Goal: Task Accomplishment & Management: Complete application form

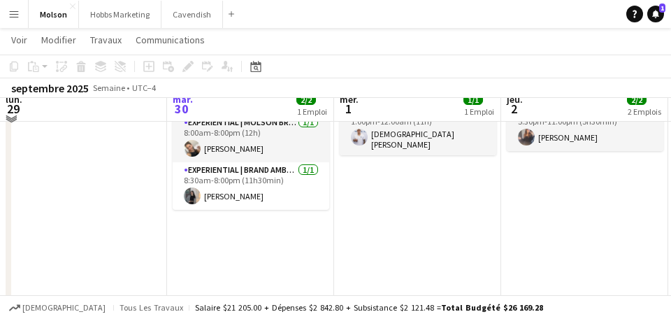
scroll to position [214, 0]
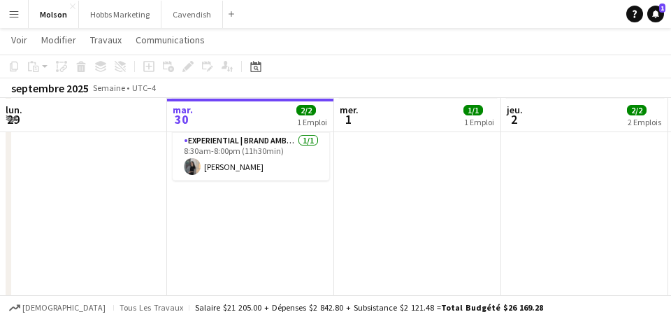
click at [202, 203] on app-date-cell "En cours 8:00am-8:00pm (12h) 2/2 MolsonOP Golf | Heineken Silver (Joliette, [GE…" at bounding box center [250, 266] width 167 height 518
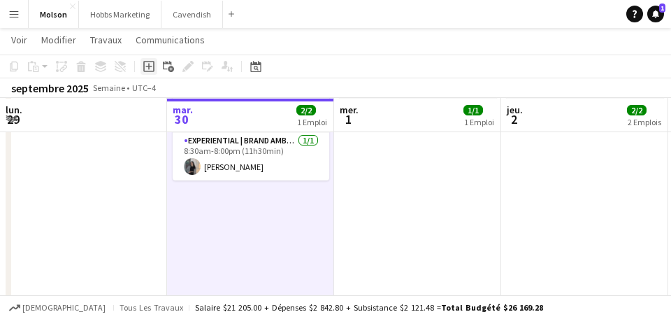
click at [146, 67] on icon "Ajouter un travail" at bounding box center [148, 66] width 11 height 11
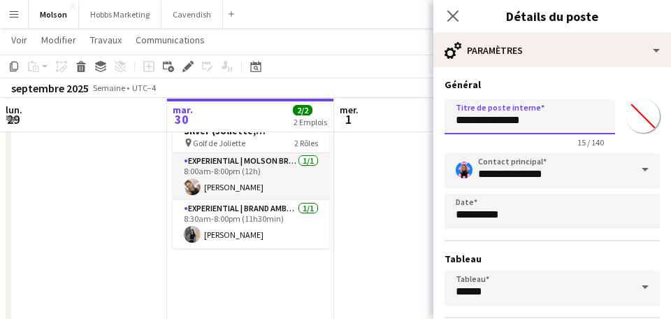
drag, startPoint x: 551, startPoint y: 124, endPoint x: 436, endPoint y: 124, distance: 114.6
click at [436, 124] on form "**********" at bounding box center [552, 284] width 238 height 412
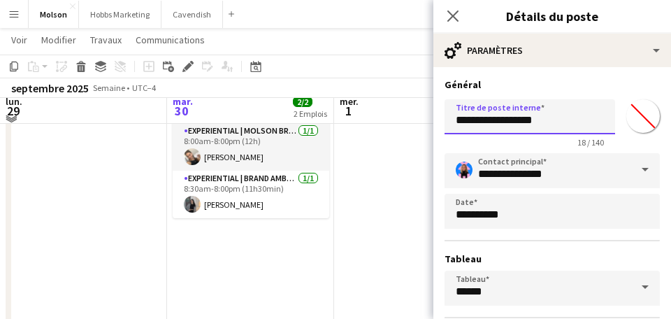
scroll to position [236, 0]
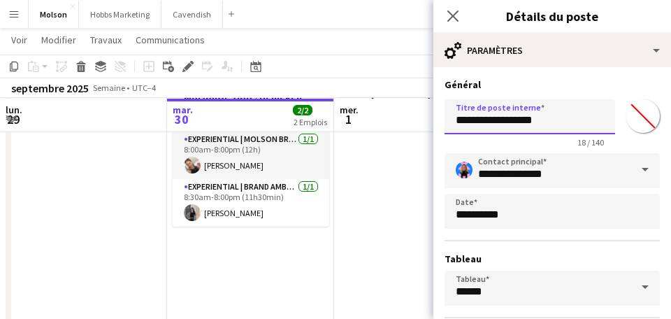
drag, startPoint x: 459, startPoint y: 124, endPoint x: 570, endPoint y: 126, distance: 110.4
click at [570, 126] on input "**********" at bounding box center [529, 116] width 171 height 35
drag, startPoint x: 569, startPoint y: 123, endPoint x: 434, endPoint y: 122, distance: 134.9
click at [434, 122] on form "**********" at bounding box center [552, 284] width 238 height 412
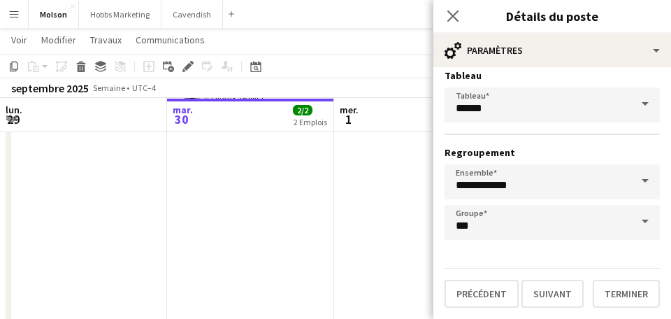
scroll to position [353, 0]
type input "**********"
click at [622, 287] on button "Terminer" at bounding box center [626, 294] width 67 height 28
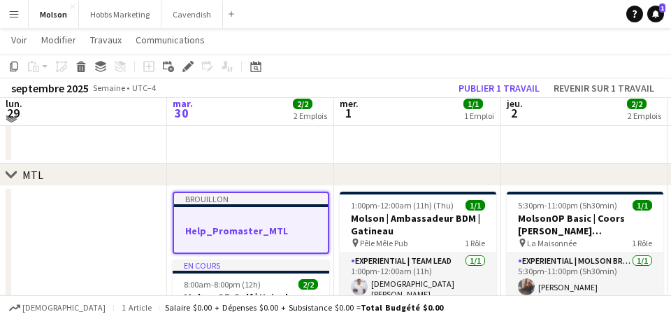
scroll to position [29, 0]
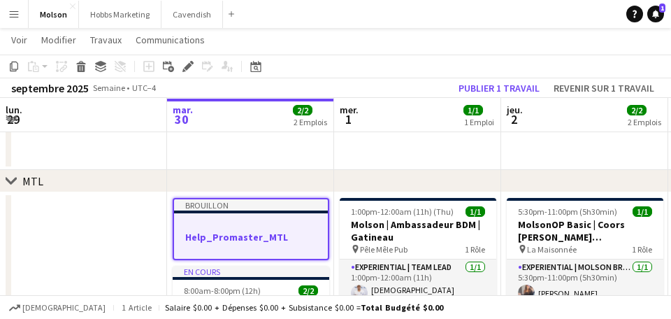
click at [239, 227] on div at bounding box center [251, 224] width 154 height 10
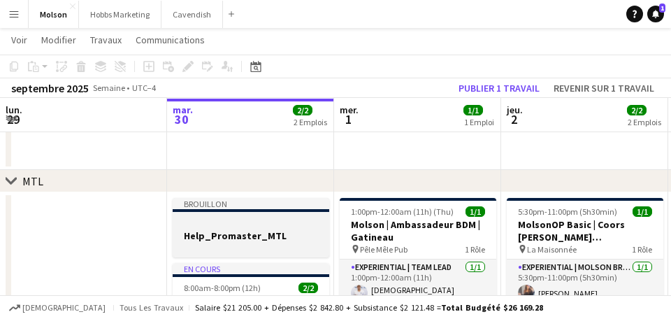
click at [239, 227] on app-job-card "Brouillon Help_Promaster_MTL" at bounding box center [251, 227] width 157 height 59
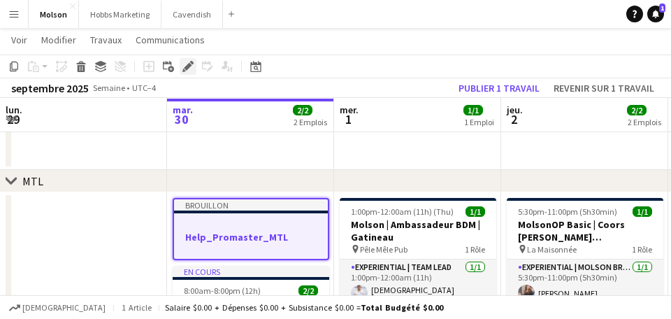
click at [191, 64] on icon "Modifier" at bounding box center [187, 66] width 11 height 11
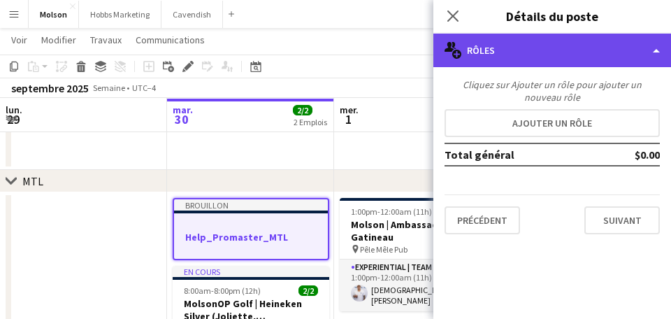
click at [537, 53] on div "multiple-users-add Rôles" at bounding box center [552, 51] width 238 height 34
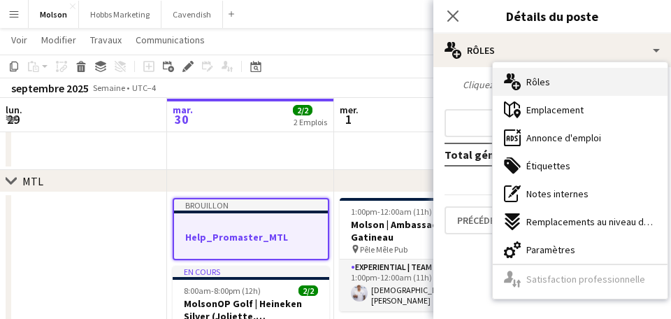
click at [549, 78] on div "multiple-users-add Rôles" at bounding box center [580, 82] width 175 height 28
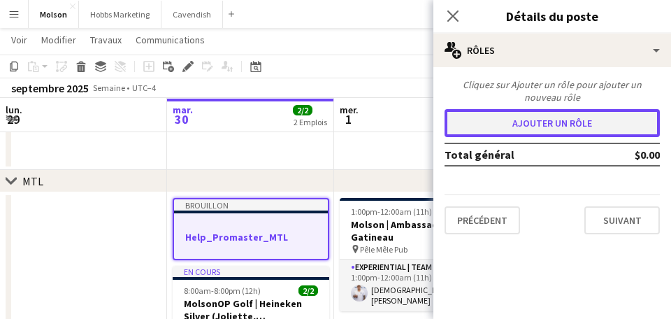
click at [537, 115] on button "Ajouter un rôle" at bounding box center [551, 123] width 215 height 28
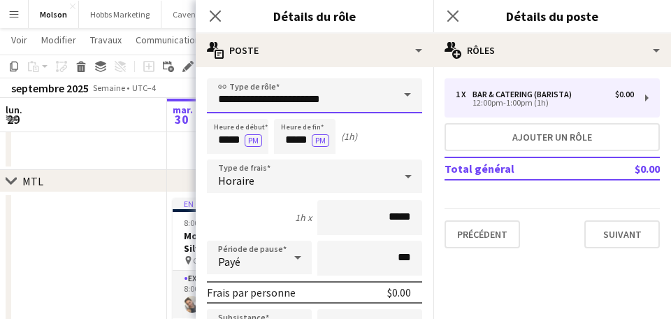
click at [369, 92] on input "**********" at bounding box center [314, 95] width 215 height 35
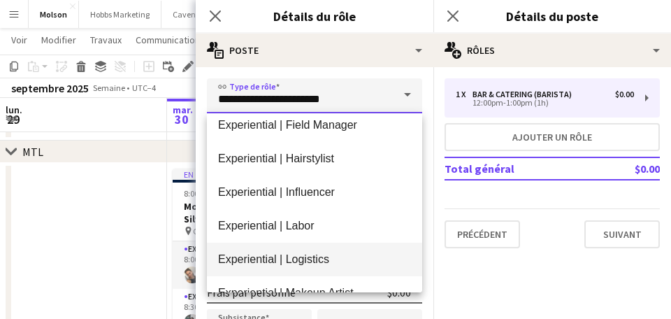
scroll to position [845, 0]
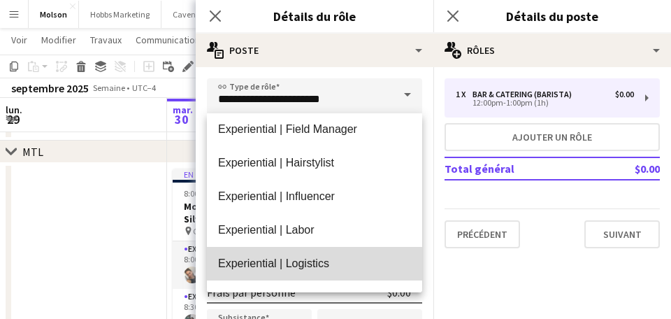
click at [313, 268] on span "Experiential | Logistics" at bounding box center [314, 262] width 193 height 13
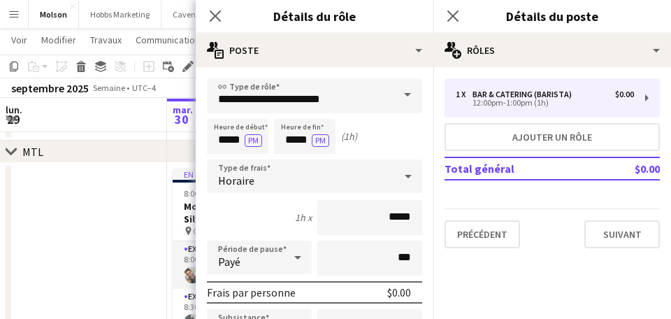
click at [404, 102] on span at bounding box center [407, 95] width 29 height 34
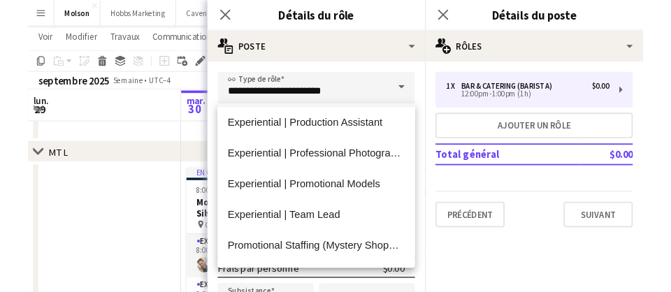
scroll to position [1150, 0]
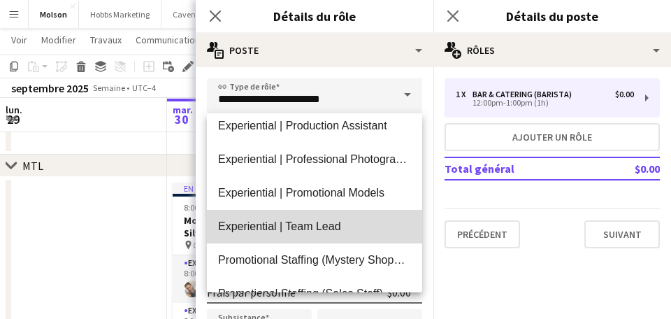
click at [321, 230] on span "Experiential | Team Lead" at bounding box center [314, 225] width 193 height 13
type input "**********"
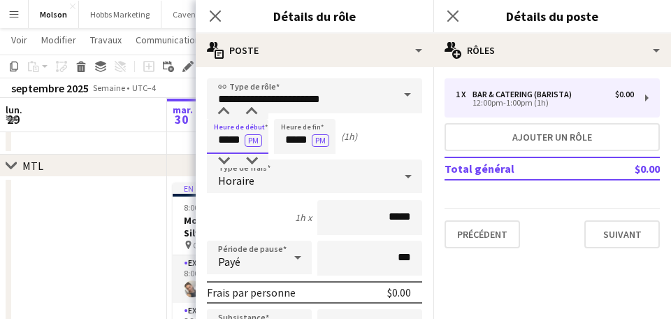
click at [228, 136] on input "*****" at bounding box center [237, 136] width 61 height 35
click at [224, 159] on div at bounding box center [224, 161] width 28 height 14
click at [223, 161] on div at bounding box center [224, 161] width 28 height 14
click at [254, 108] on div at bounding box center [252, 112] width 28 height 14
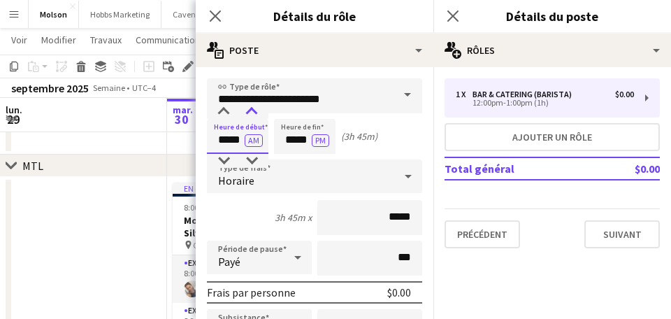
click at [254, 108] on div at bounding box center [252, 112] width 28 height 14
type input "*****"
click at [254, 108] on div at bounding box center [252, 112] width 28 height 14
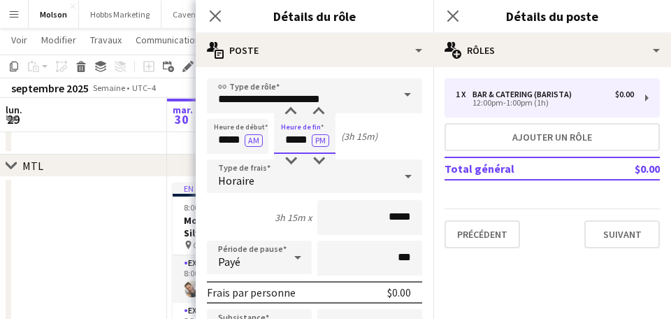
click at [295, 141] on input "*****" at bounding box center [304, 136] width 61 height 35
click at [296, 105] on div at bounding box center [291, 112] width 28 height 14
click at [294, 105] on div at bounding box center [291, 112] width 28 height 14
click at [291, 163] on div at bounding box center [291, 161] width 28 height 14
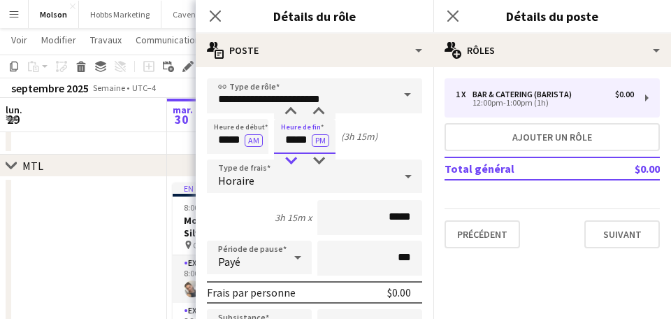
type input "*****"
click at [291, 163] on div at bounding box center [291, 161] width 28 height 14
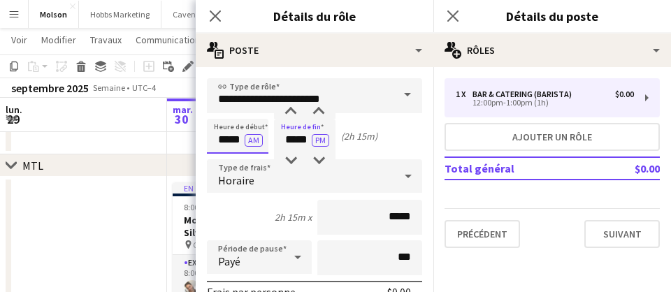
click at [227, 138] on input "*****" at bounding box center [237, 136] width 61 height 35
drag, startPoint x: 218, startPoint y: 140, endPoint x: 243, endPoint y: 140, distance: 25.2
click at [243, 140] on input "*****" at bounding box center [237, 136] width 61 height 35
drag, startPoint x: 286, startPoint y: 142, endPoint x: 310, endPoint y: 141, distance: 23.8
click at [310, 141] on input "*****" at bounding box center [304, 136] width 61 height 35
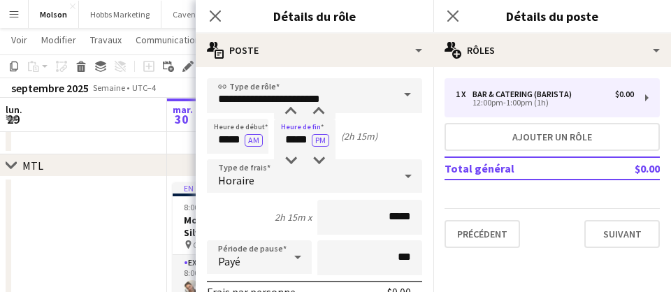
click at [352, 145] on div "Heure de début ***** AM Heure de fin ***** PM (2h 15m)" at bounding box center [314, 136] width 215 height 35
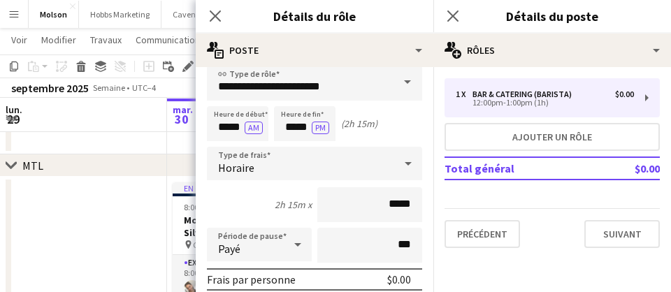
scroll to position [13, 0]
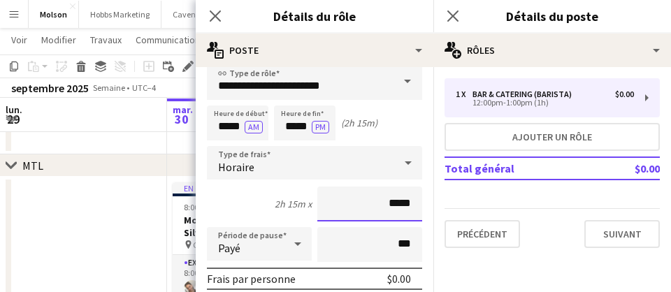
click at [407, 207] on input "*****" at bounding box center [369, 204] width 105 height 35
type input "**"
type input "******"
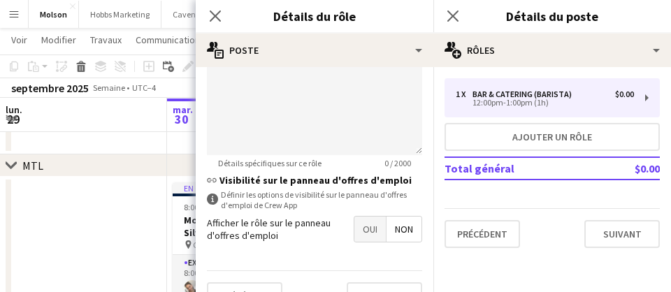
scroll to position [590, 0]
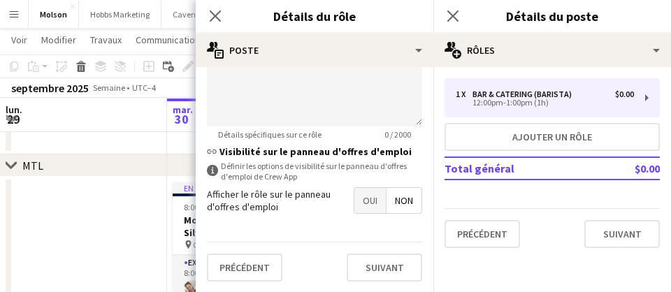
click at [359, 206] on span "Oui" at bounding box center [369, 200] width 31 height 25
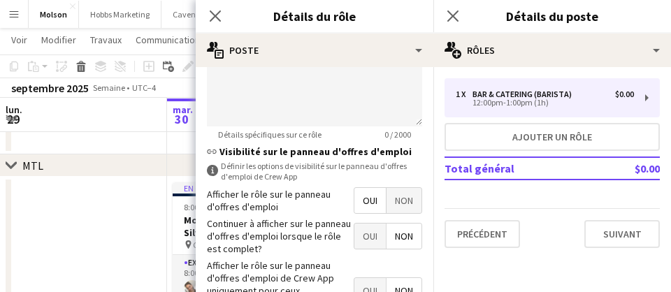
click at [400, 238] on span "Non" at bounding box center [403, 236] width 35 height 25
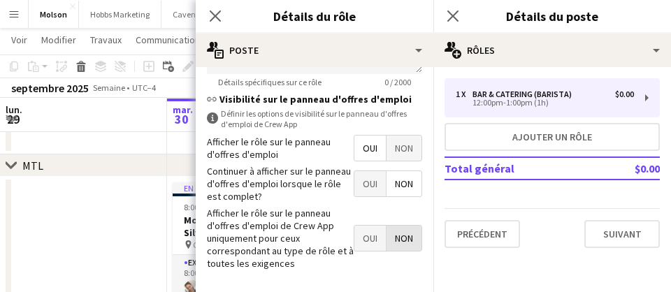
click at [402, 240] on span "Non" at bounding box center [403, 238] width 35 height 25
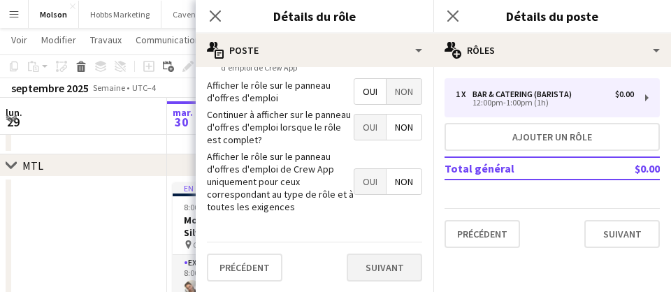
scroll to position [50, 0]
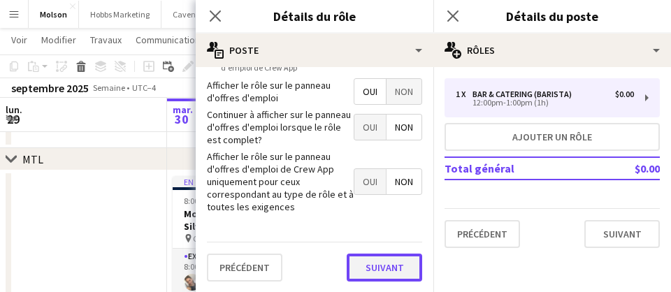
click at [391, 268] on button "Suivant" at bounding box center [384, 268] width 75 height 28
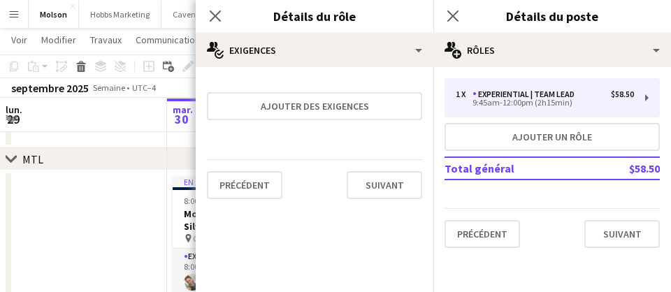
scroll to position [0, 0]
click at [382, 184] on button "Suivant" at bounding box center [384, 185] width 75 height 28
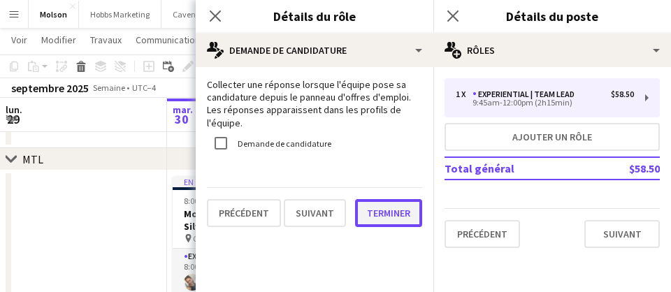
click at [388, 199] on button "Terminer" at bounding box center [388, 213] width 67 height 28
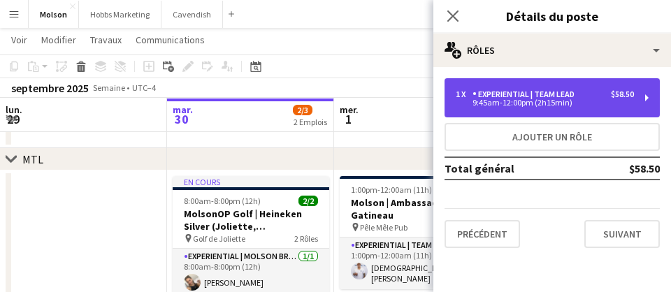
click at [513, 93] on div "Experiential | Team Lead" at bounding box center [526, 94] width 108 height 10
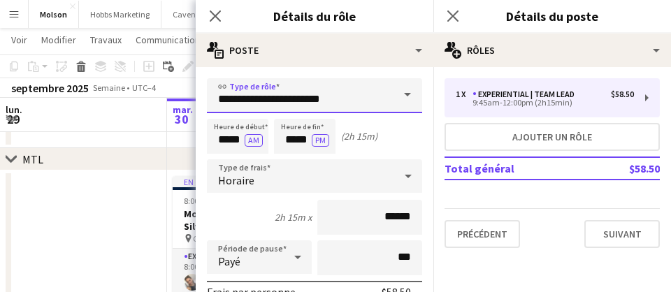
drag, startPoint x: 219, startPoint y: 101, endPoint x: 334, endPoint y: 100, distance: 115.3
click at [334, 100] on input "**********" at bounding box center [314, 95] width 215 height 35
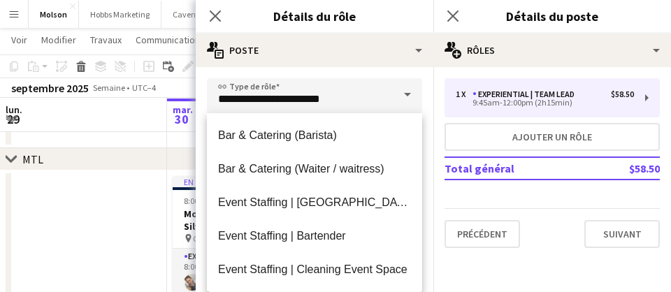
click at [433, 141] on div "1 x Experiential | Team Lead $58.50 9:45am-12:00pm (2h15min) Ajouter un rôle To…" at bounding box center [552, 163] width 238 height 170
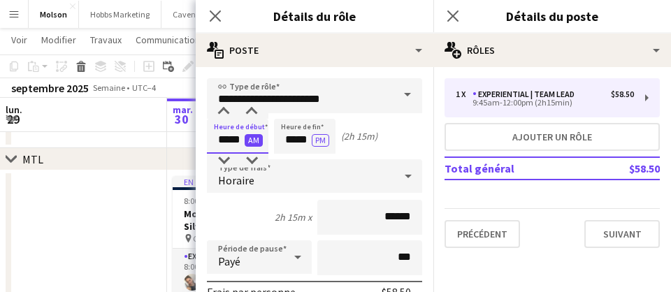
drag, startPoint x: 219, startPoint y: 143, endPoint x: 244, endPoint y: 143, distance: 25.2
click at [244, 143] on app-time-picker "***** AM" at bounding box center [237, 139] width 61 height 10
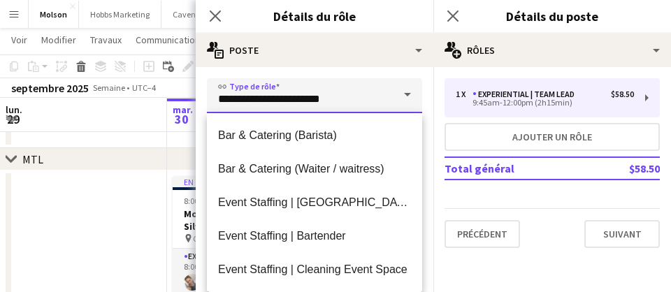
drag, startPoint x: 281, startPoint y: 103, endPoint x: 335, endPoint y: 100, distance: 53.9
click at [335, 100] on input "**********" at bounding box center [314, 95] width 215 height 35
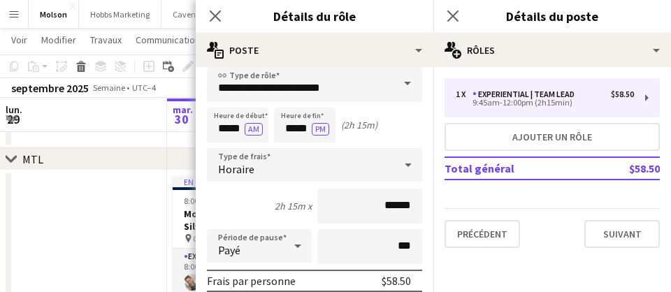
scroll to position [12, 0]
drag, startPoint x: 219, startPoint y: 130, endPoint x: 238, endPoint y: 130, distance: 19.6
click at [241, 130] on input "*****" at bounding box center [237, 124] width 61 height 35
drag, startPoint x: 284, startPoint y: 131, endPoint x: 305, endPoint y: 130, distance: 21.0
click at [305, 130] on input "*****" at bounding box center [304, 124] width 61 height 35
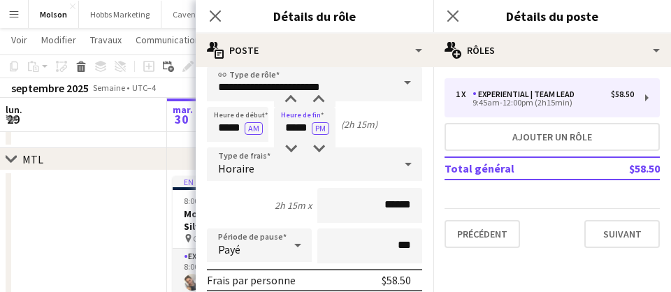
click at [366, 131] on div "Heure de début ***** AM Heure de fin ***** PM (2h 15m)" at bounding box center [314, 124] width 215 height 35
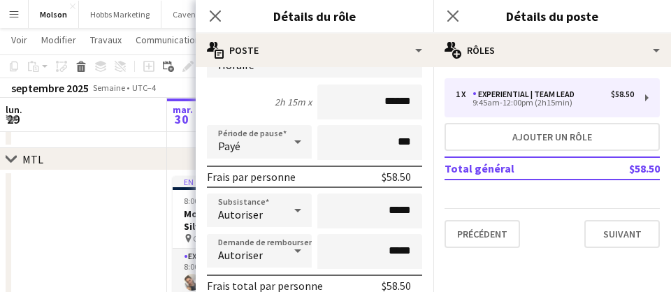
scroll to position [123, 0]
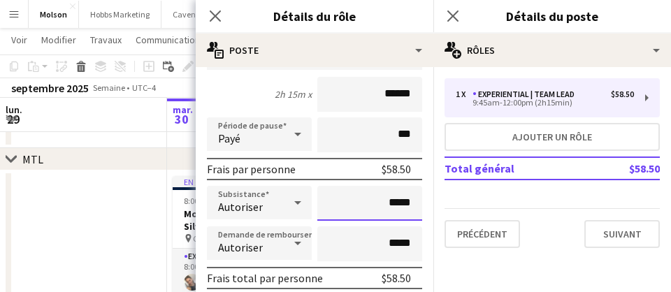
drag, startPoint x: 394, startPoint y: 203, endPoint x: 412, endPoint y: 203, distance: 18.2
click at [412, 203] on input "*****" at bounding box center [369, 203] width 105 height 35
drag, startPoint x: 412, startPoint y: 203, endPoint x: 393, endPoint y: 203, distance: 18.9
click at [393, 203] on input "*****" at bounding box center [369, 203] width 105 height 35
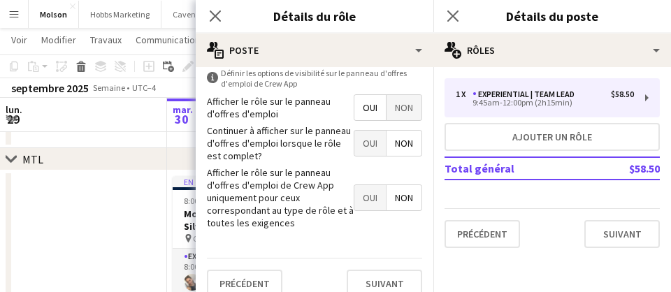
scroll to position [699, 0]
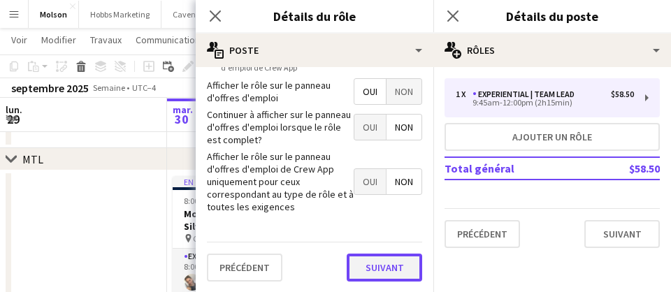
click at [391, 272] on button "Suivant" at bounding box center [384, 268] width 75 height 28
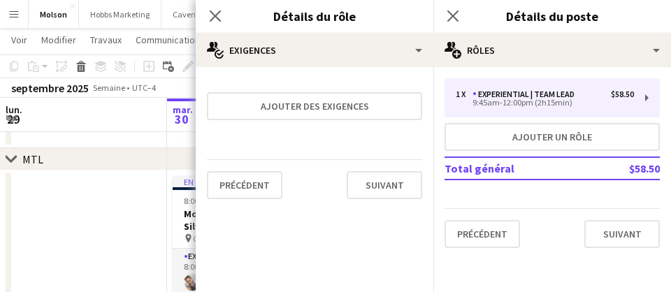
scroll to position [0, 0]
click at [394, 195] on button "Suivant" at bounding box center [384, 185] width 75 height 28
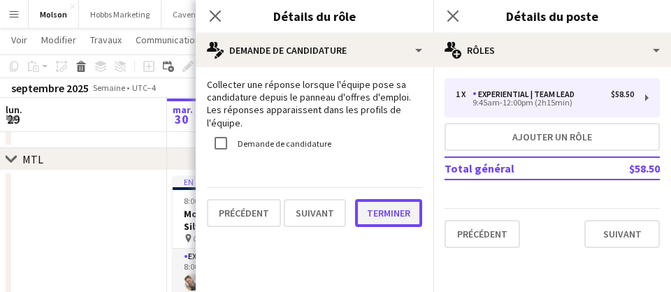
click at [394, 199] on button "Terminer" at bounding box center [388, 213] width 67 height 28
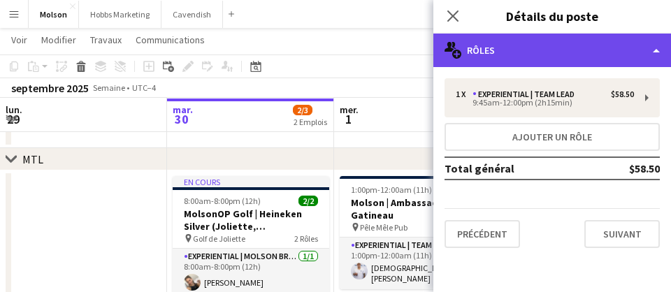
drag, startPoint x: 469, startPoint y: 48, endPoint x: 496, endPoint y: 49, distance: 27.3
click at [496, 49] on div "multiple-users-add Rôles" at bounding box center [552, 51] width 238 height 34
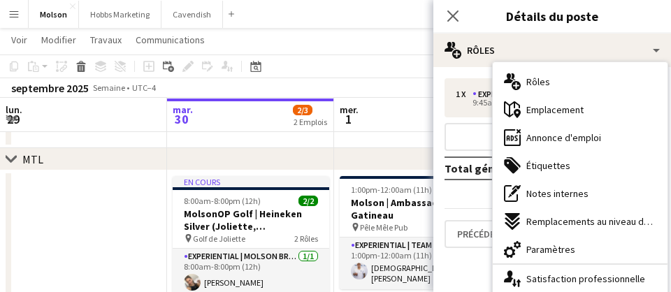
click at [472, 69] on div "1 x Experiential | Team Lead $58.50 9:45am-12:00pm (2h15min) Ajouter un rôle To…" at bounding box center [552, 163] width 238 height 192
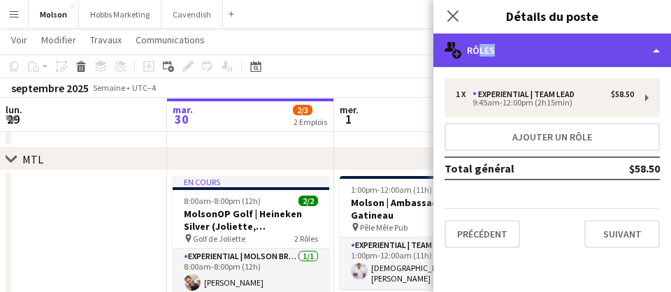
drag, startPoint x: 471, startPoint y: 47, endPoint x: 491, endPoint y: 47, distance: 19.6
click at [491, 47] on div "multiple-users-add Rôles" at bounding box center [552, 51] width 238 height 34
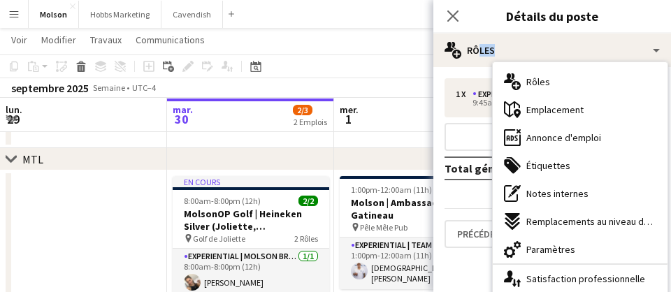
click at [477, 68] on div "1 x Experiential | Team Lead $58.50 9:45am-12:00pm (2h15min) Ajouter un rôle To…" at bounding box center [552, 163] width 238 height 192
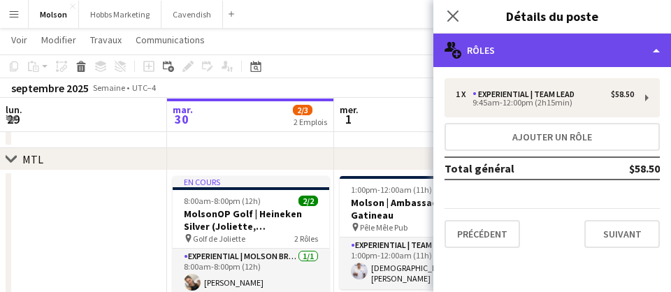
drag, startPoint x: 470, startPoint y: 49, endPoint x: 493, endPoint y: 49, distance: 23.8
click at [493, 49] on div "multiple-users-add Rôles" at bounding box center [552, 51] width 238 height 34
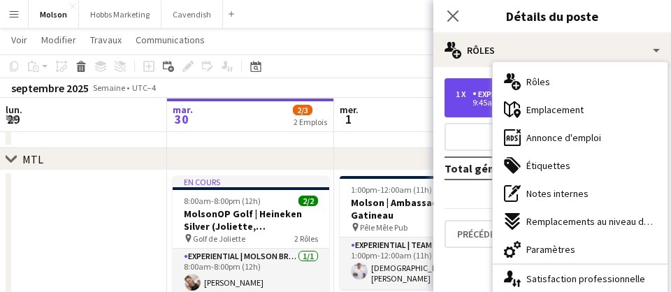
click at [470, 79] on div "1 x Experiential | Team Lead $58.50 9:45am-12:00pm (2h15min)" at bounding box center [551, 97] width 215 height 39
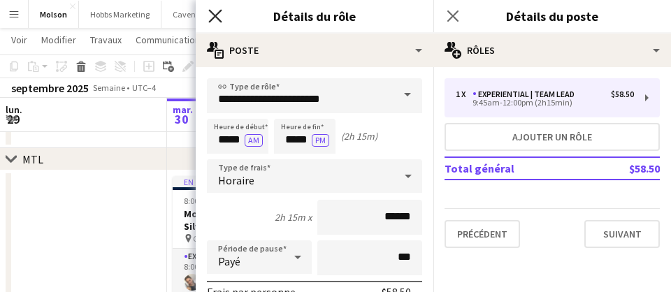
click at [210, 16] on icon "Fermer le pop-in" at bounding box center [214, 15] width 13 height 13
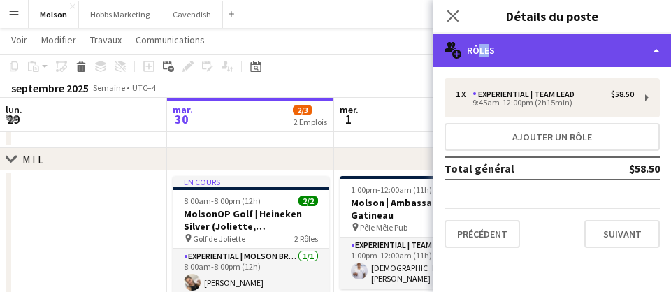
drag, startPoint x: 472, startPoint y: 50, endPoint x: 487, endPoint y: 50, distance: 15.4
click at [486, 50] on div "multiple-users-add Rôles" at bounding box center [552, 51] width 238 height 34
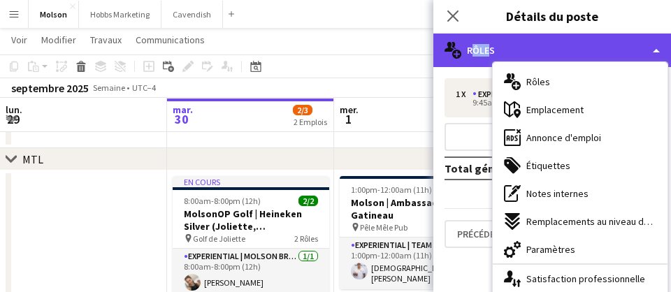
drag, startPoint x: 468, startPoint y: 52, endPoint x: 486, endPoint y: 51, distance: 17.5
click at [486, 52] on div "multiple-users-add Rôles" at bounding box center [552, 51] width 238 height 34
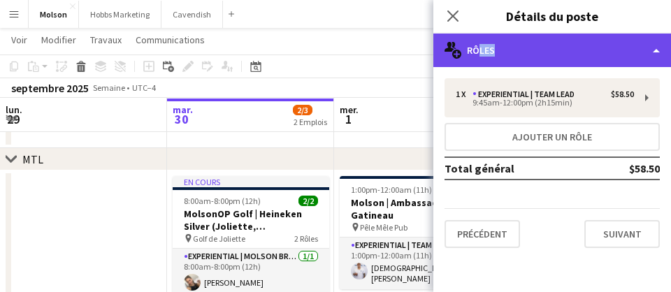
drag, startPoint x: 473, startPoint y: 51, endPoint x: 489, endPoint y: 51, distance: 15.4
click at [489, 51] on div "multiple-users-add Rôles" at bounding box center [552, 51] width 238 height 34
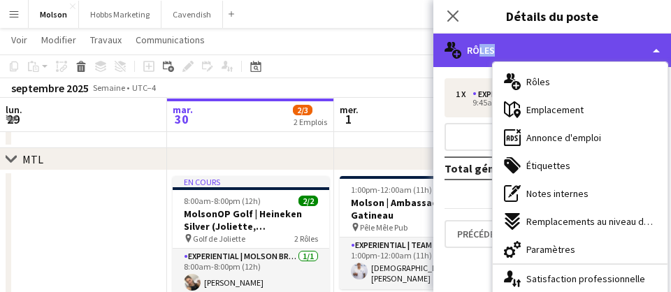
drag, startPoint x: 472, startPoint y: 51, endPoint x: 489, endPoint y: 51, distance: 16.1
click at [489, 51] on div "multiple-users-add Rôles" at bounding box center [552, 51] width 238 height 34
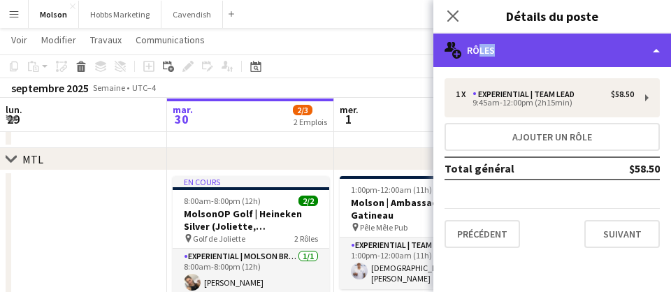
drag, startPoint x: 470, startPoint y: 52, endPoint x: 489, endPoint y: 52, distance: 18.9
click at [489, 52] on div "multiple-users-add Rôles" at bounding box center [552, 51] width 238 height 34
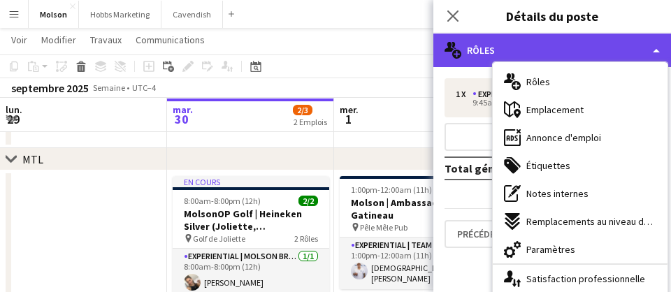
drag, startPoint x: 470, startPoint y: 52, endPoint x: 487, endPoint y: 52, distance: 17.5
click at [487, 52] on div "multiple-users-add Rôles" at bounding box center [552, 51] width 238 height 34
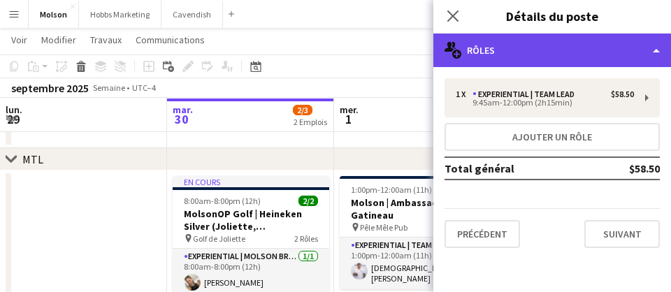
drag, startPoint x: 470, startPoint y: 52, endPoint x: 482, endPoint y: 52, distance: 12.6
click at [482, 52] on div "multiple-users-add Rôles" at bounding box center [552, 51] width 238 height 34
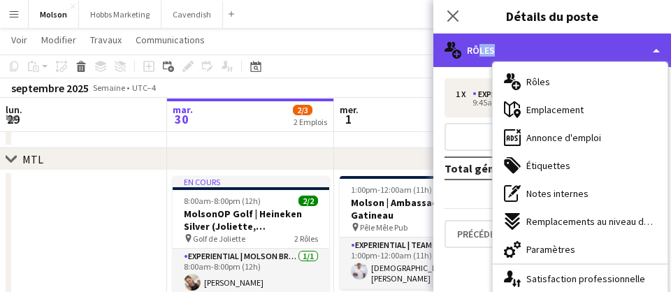
drag, startPoint x: 470, startPoint y: 51, endPoint x: 490, endPoint y: 50, distance: 19.6
click at [490, 50] on div "multiple-users-add Rôles" at bounding box center [552, 51] width 238 height 34
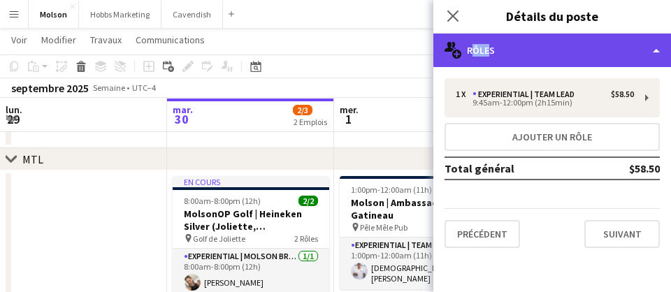
drag, startPoint x: 469, startPoint y: 53, endPoint x: 491, endPoint y: 53, distance: 21.7
click at [491, 53] on div "multiple-users-add Rôles" at bounding box center [552, 51] width 238 height 34
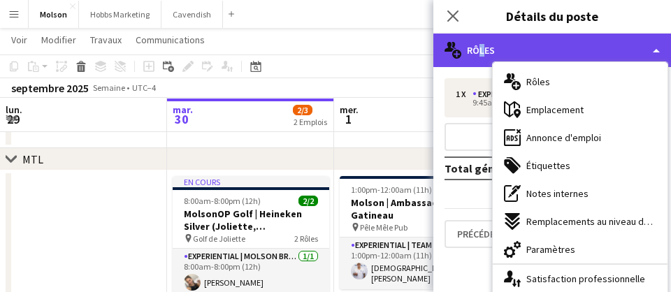
drag, startPoint x: 472, startPoint y: 50, endPoint x: 488, endPoint y: 50, distance: 15.4
click at [488, 50] on div "multiple-users-add Rôles" at bounding box center [552, 51] width 238 height 34
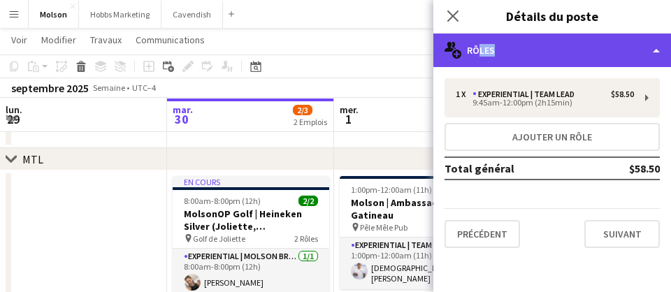
drag, startPoint x: 472, startPoint y: 52, endPoint x: 491, endPoint y: 52, distance: 19.6
click at [491, 52] on div "multiple-users-add Rôles" at bounding box center [552, 51] width 238 height 34
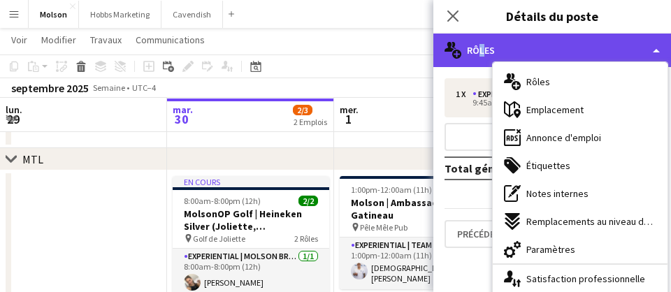
drag, startPoint x: 472, startPoint y: 51, endPoint x: 493, endPoint y: 51, distance: 21.0
click at [493, 51] on div "multiple-users-add Rôles" at bounding box center [552, 51] width 238 height 34
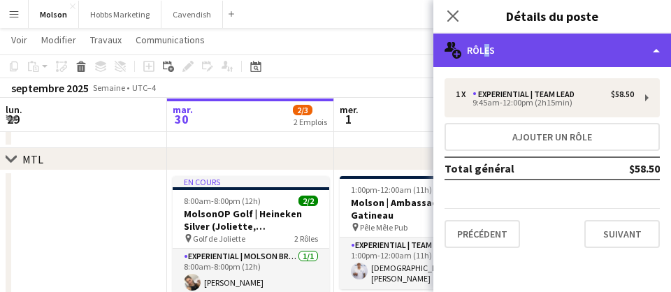
drag, startPoint x: 477, startPoint y: 51, endPoint x: 494, endPoint y: 51, distance: 16.8
click at [494, 51] on div "multiple-users-add Rôles" at bounding box center [552, 51] width 238 height 34
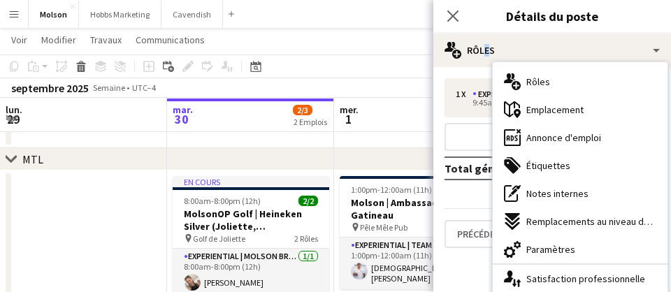
click at [474, 70] on div "1 x Experiential | Team Lead $58.50 9:45am-12:00pm (2h15min) Ajouter un rôle To…" at bounding box center [552, 163] width 238 height 192
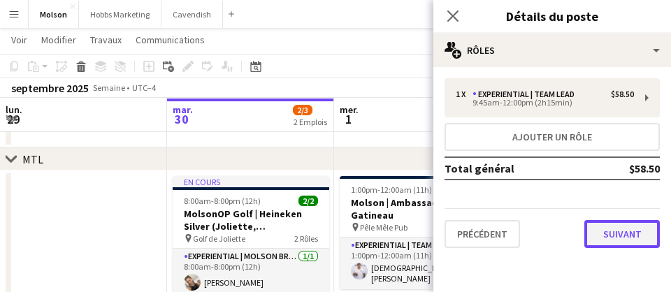
click at [616, 233] on button "Suivant" at bounding box center [621, 234] width 75 height 28
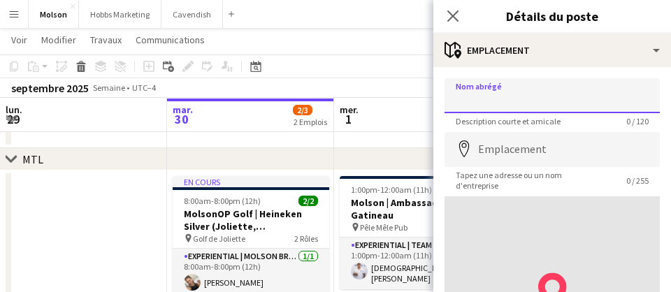
click at [541, 98] on input "Nom abrégé" at bounding box center [551, 95] width 215 height 35
type input "**********"
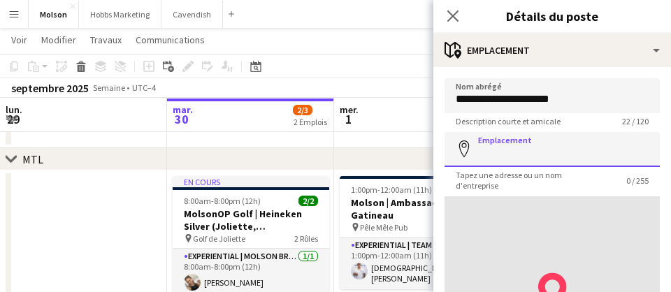
click at [519, 153] on input "Emplacement" at bounding box center [551, 149] width 215 height 35
click at [503, 147] on input "Emplacement" at bounding box center [551, 149] width 215 height 35
paste input "**********"
type input "**********"
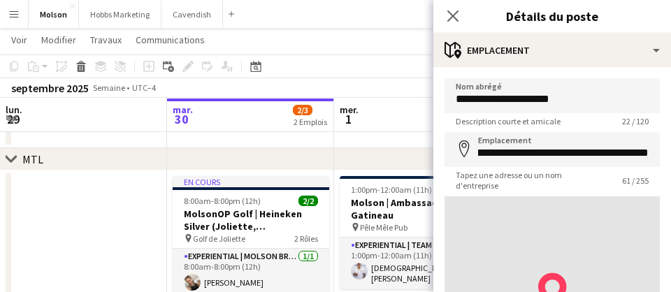
click at [561, 183] on span "Tapez une adresse ou un nom d'entreprise" at bounding box center [527, 180] width 166 height 21
click at [591, 177] on span "Tapez une adresse ou un nom d'entreprise" at bounding box center [527, 180] width 166 height 21
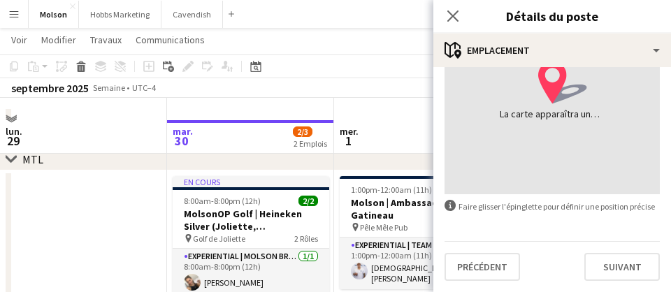
scroll to position [92, 0]
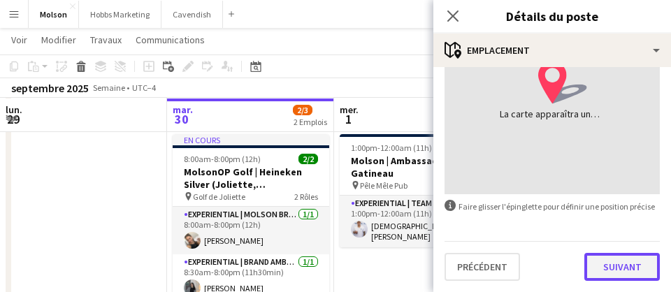
click at [624, 270] on button "Suivant" at bounding box center [621, 267] width 75 height 28
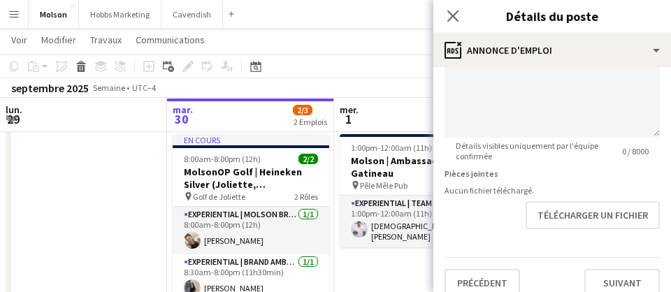
scroll to position [409, 0]
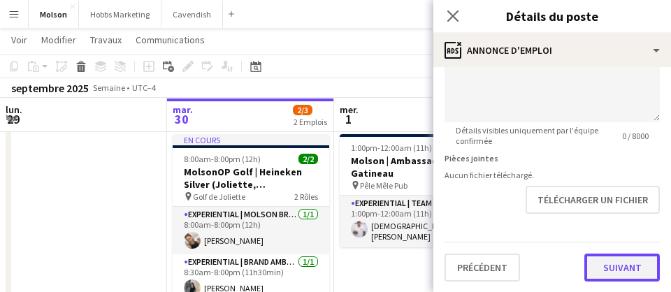
click at [621, 266] on button "Suivant" at bounding box center [621, 268] width 75 height 28
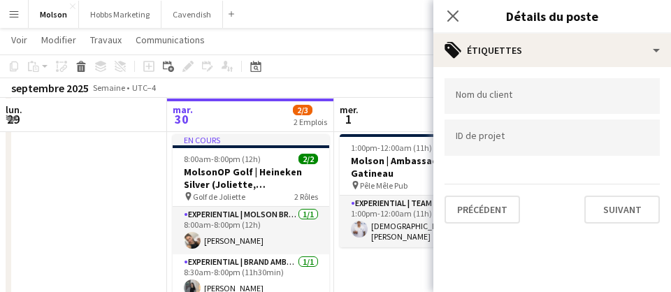
scroll to position [0, 0]
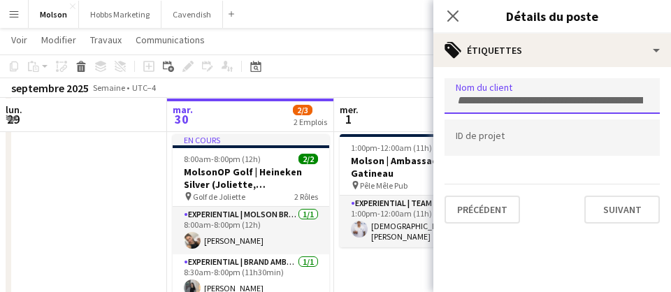
click at [504, 102] on input "Tapez pour rechercher des étiquettes de clients..." at bounding box center [552, 100] width 193 height 13
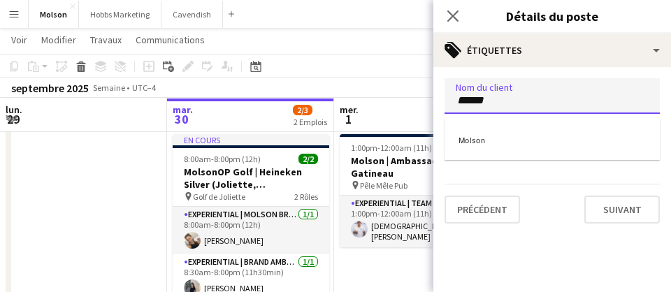
type input "******"
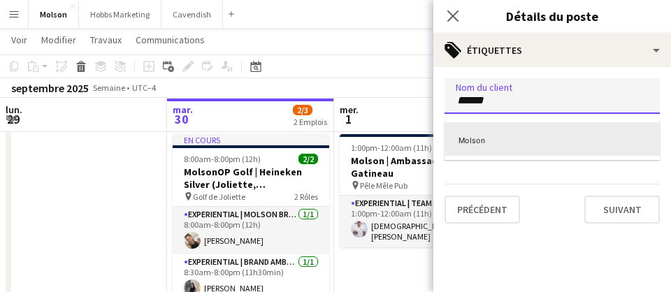
click at [507, 141] on div "Molson" at bounding box center [551, 139] width 215 height 34
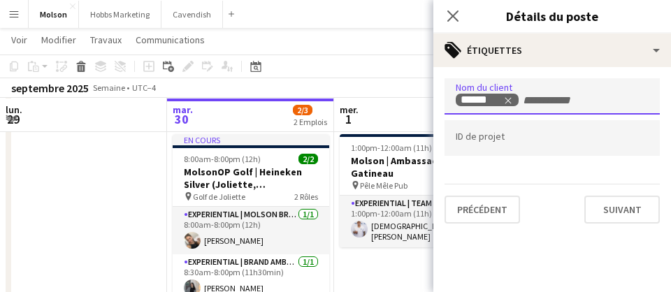
click at [509, 138] on input "Tapez pour rechercher des étiquettes d'ID de projet..." at bounding box center [552, 138] width 193 height 13
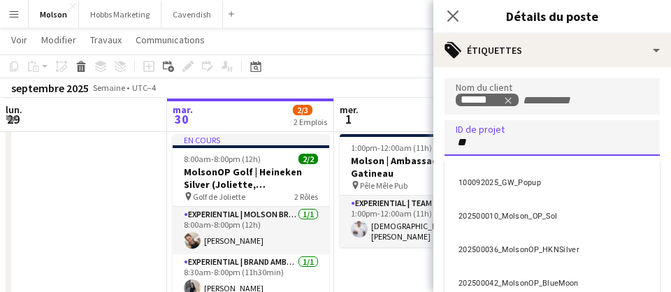
type input "**"
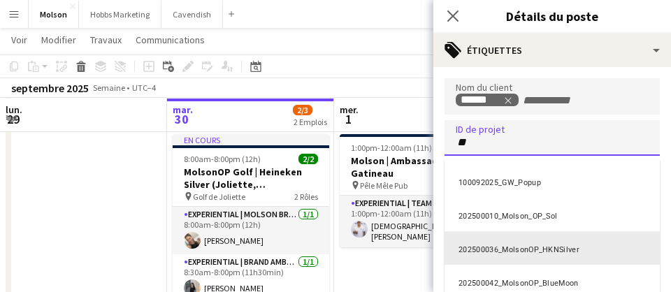
click at [531, 251] on div "202500036_MolsonOP_HKNSilver" at bounding box center [551, 248] width 215 height 34
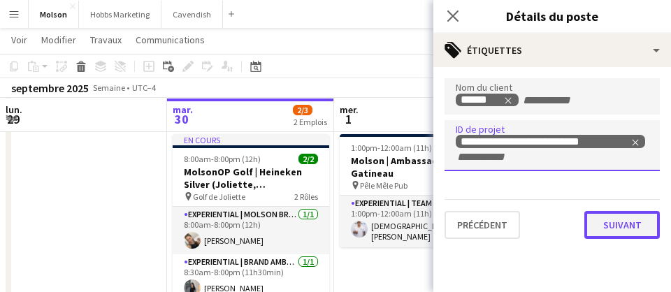
click at [622, 228] on button "Suivant" at bounding box center [621, 225] width 75 height 28
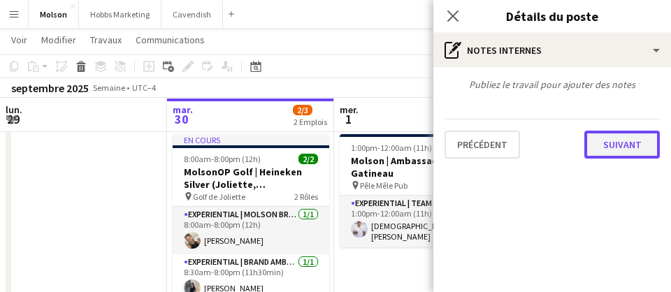
click at [623, 146] on button "Suivant" at bounding box center [621, 145] width 75 height 28
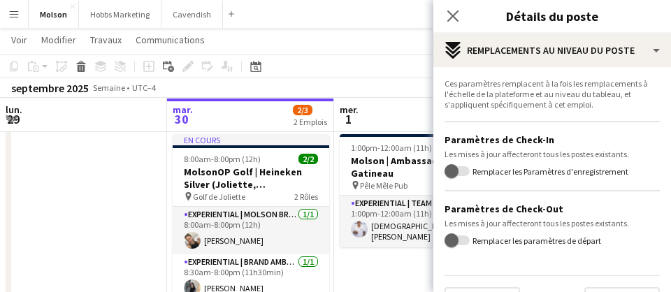
scroll to position [34, 0]
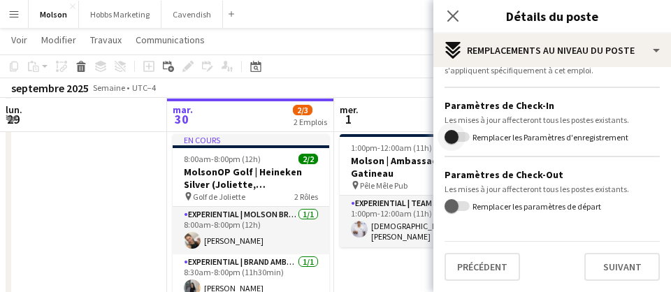
click at [454, 137] on span "button" at bounding box center [451, 137] width 14 height 14
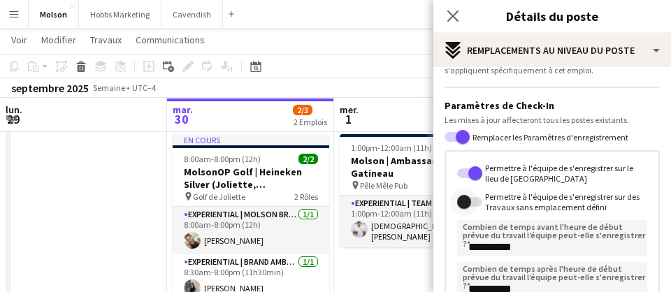
click at [458, 196] on span "button" at bounding box center [464, 202] width 28 height 28
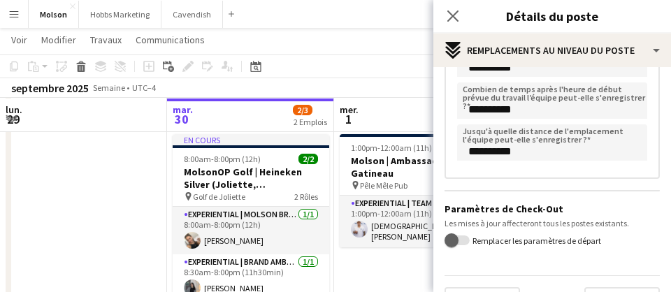
scroll to position [226, 0]
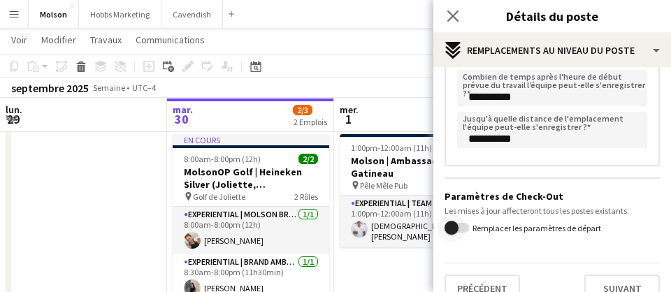
click at [454, 229] on span "button" at bounding box center [451, 228] width 14 height 14
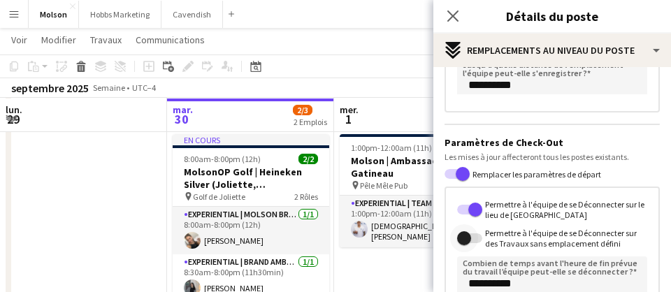
click at [464, 242] on span "button" at bounding box center [464, 238] width 14 height 14
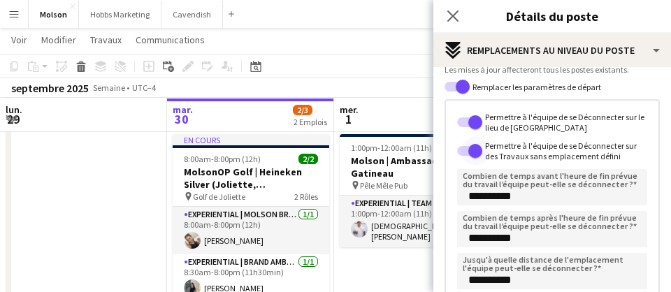
scroll to position [463, 0]
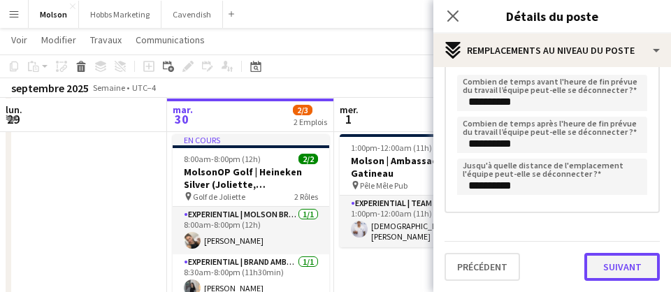
click at [619, 268] on button "Suivant" at bounding box center [621, 267] width 75 height 28
type input "*******"
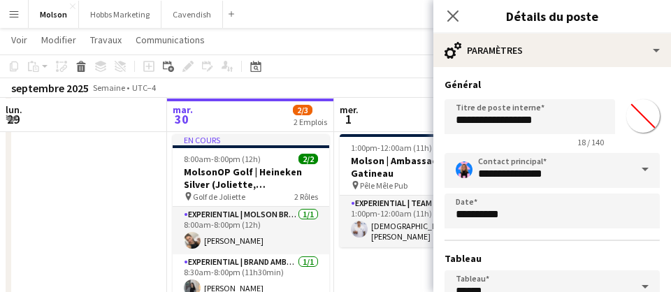
scroll to position [1, 0]
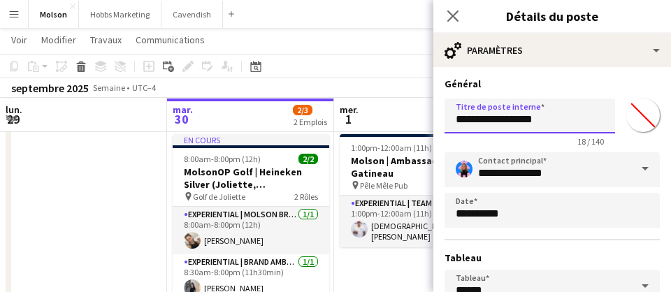
drag, startPoint x: 457, startPoint y: 120, endPoint x: 573, endPoint y: 121, distance: 116.0
click at [573, 121] on input "**********" at bounding box center [529, 116] width 171 height 35
click at [512, 117] on input "**********" at bounding box center [529, 116] width 171 height 35
drag, startPoint x: 456, startPoint y: 120, endPoint x: 558, endPoint y: 120, distance: 102.0
click at [558, 120] on input "**********" at bounding box center [529, 116] width 171 height 35
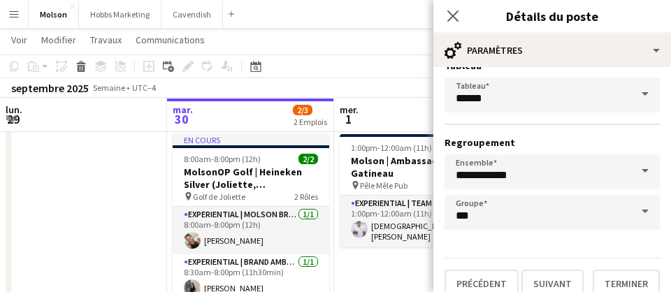
scroll to position [210, 0]
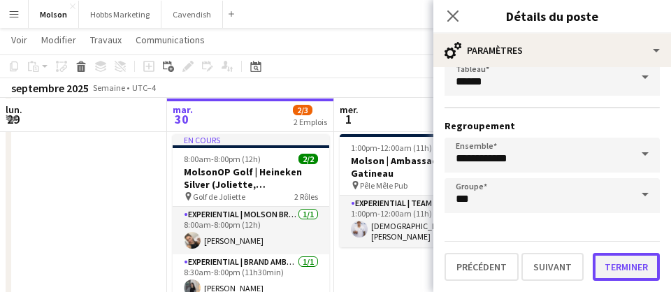
click at [628, 268] on button "Terminer" at bounding box center [626, 267] width 67 height 28
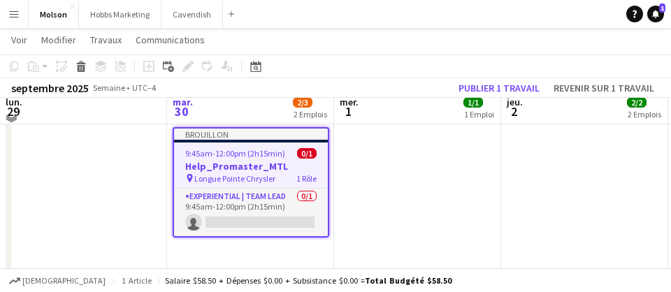
scroll to position [277, 0]
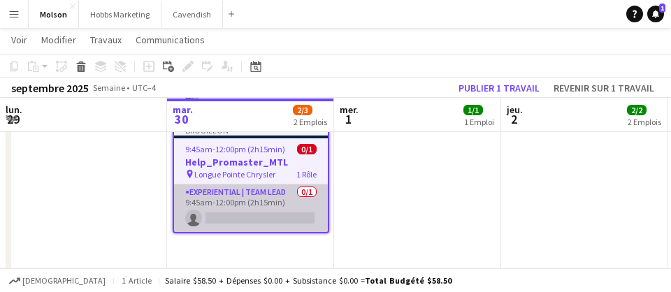
click at [289, 197] on app-card-role "Experiential | Team Lead 0/1 9:45am-12:00pm (2h15min) single-neutral-actions" at bounding box center [251, 208] width 154 height 48
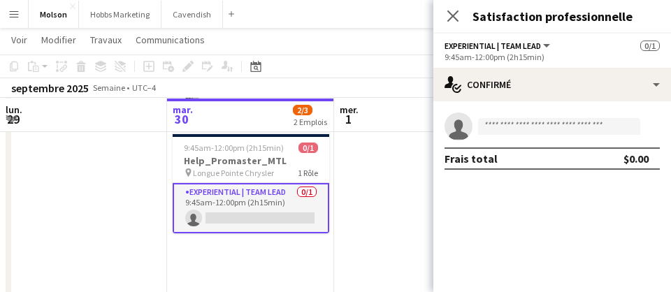
click at [385, 180] on app-date-cell "1:00pm-12:00am (11h) (Thu) 1/1 Molson | Ambassadeur BDM | [GEOGRAPHIC_DATA] pin…" at bounding box center [417, 203] width 167 height 518
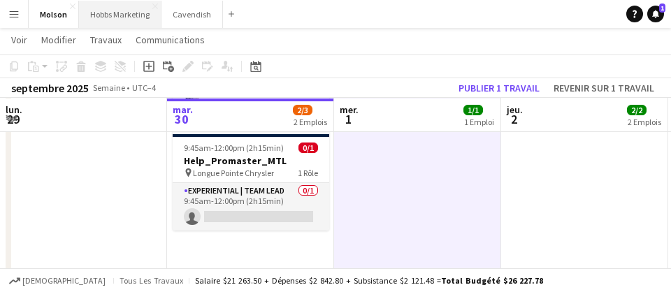
click at [113, 14] on button "Hobbs Marketing Fermer" at bounding box center [120, 14] width 82 height 27
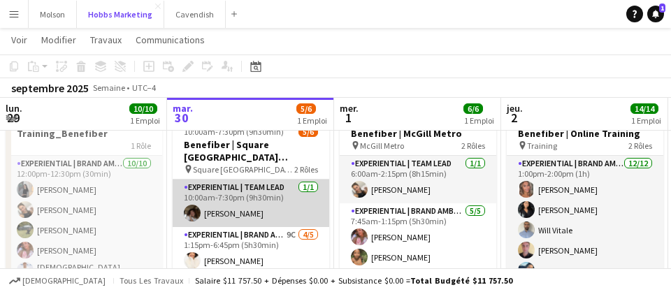
scroll to position [56, 0]
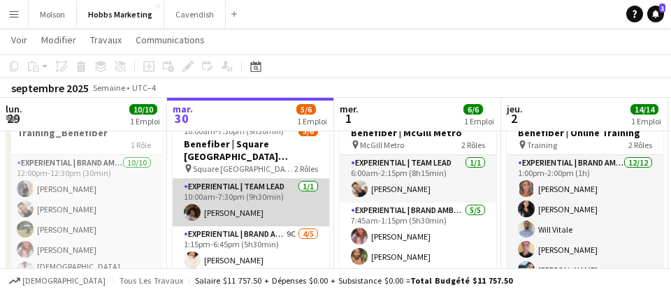
click at [261, 205] on app-card-role "Experiential | Team Lead [DATE] 10:00am-7:30pm (9h30min) [PERSON_NAME]" at bounding box center [251, 203] width 157 height 48
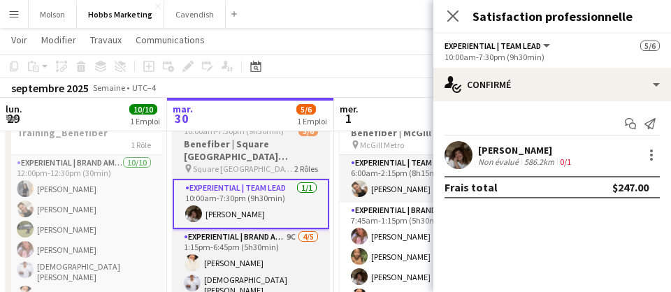
click at [255, 152] on h3 "Benefiber | Square [GEOGRAPHIC_DATA][PERSON_NAME] MTL" at bounding box center [251, 150] width 157 height 25
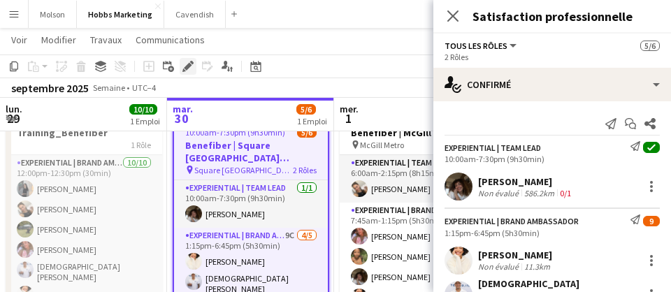
click at [191, 64] on icon at bounding box center [191, 62] width 3 height 3
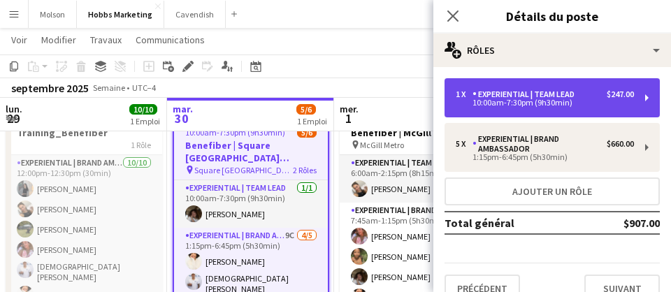
click at [498, 102] on div "10:00am-7:30pm (9h30min)" at bounding box center [545, 102] width 178 height 7
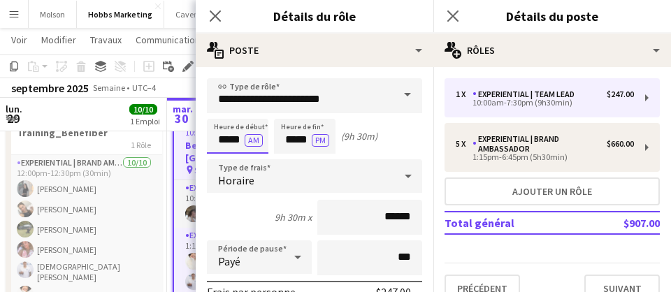
scroll to position [0, 0]
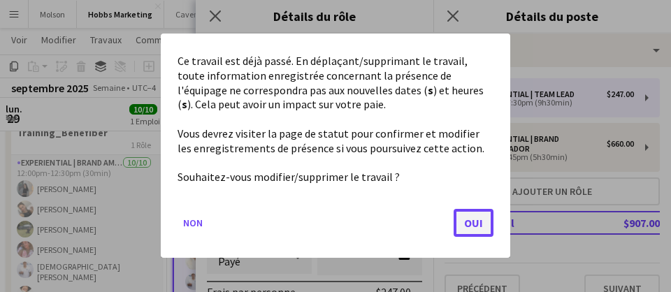
click at [479, 220] on button "Oui" at bounding box center [474, 224] width 40 height 28
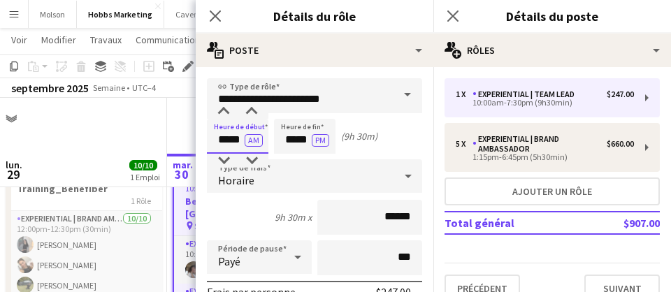
scroll to position [56, 0]
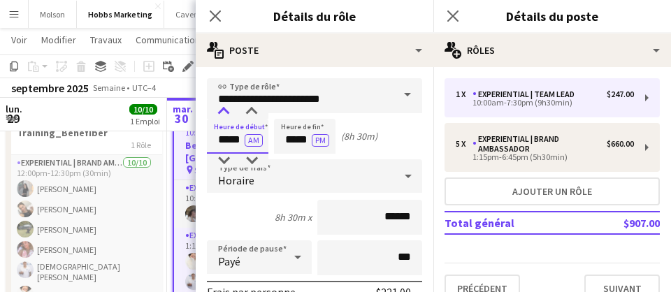
click at [223, 110] on div at bounding box center [224, 112] width 28 height 14
type input "*****"
click at [223, 110] on div at bounding box center [224, 112] width 28 height 14
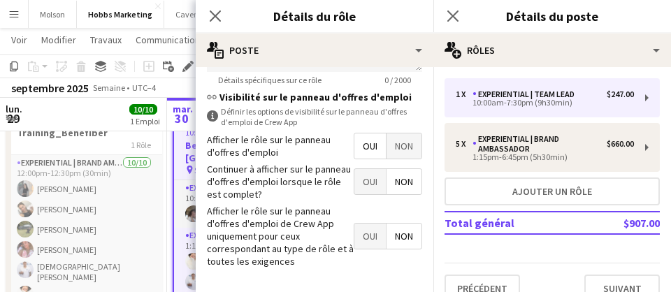
scroll to position [699, 0]
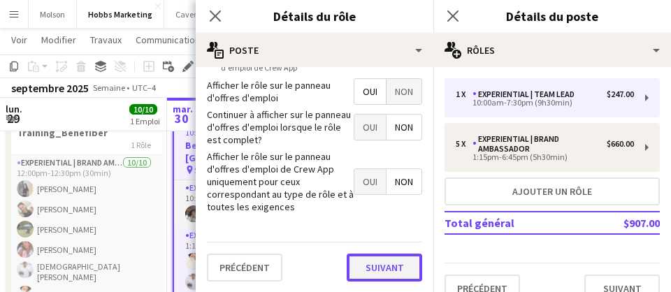
click at [384, 269] on button "Suivant" at bounding box center [384, 268] width 75 height 28
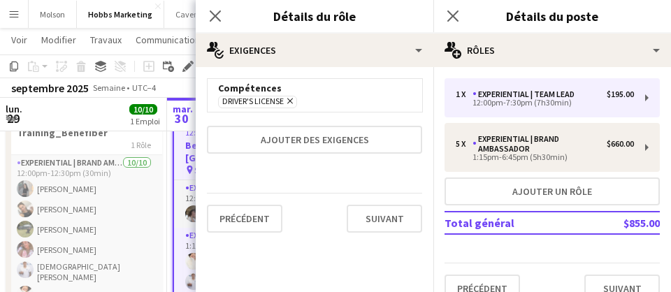
scroll to position [0, 0]
click at [396, 215] on button "Suivant" at bounding box center [384, 219] width 75 height 28
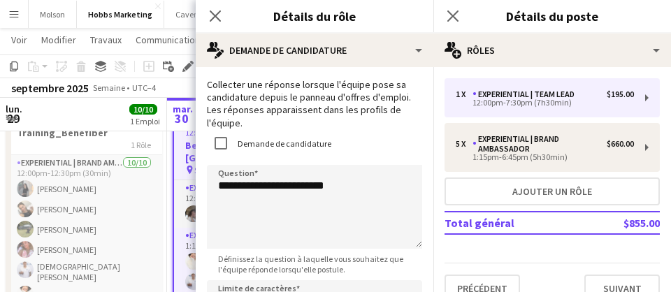
scroll to position [113, 0]
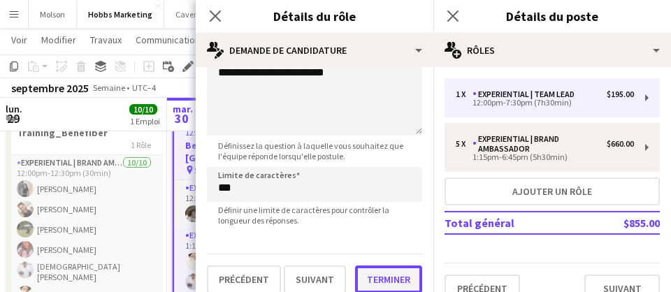
click at [393, 266] on button "Terminer" at bounding box center [388, 280] width 67 height 28
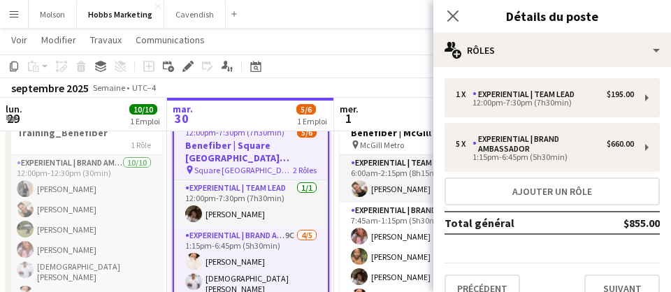
scroll to position [22, 0]
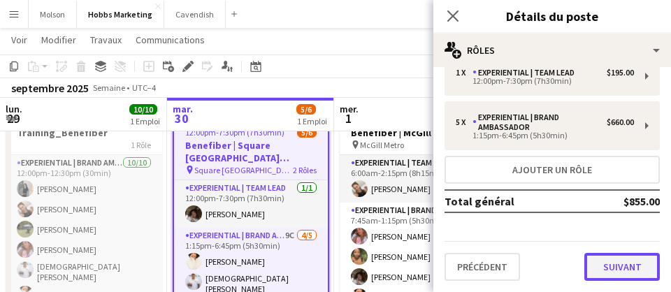
click at [621, 273] on button "Suivant" at bounding box center [621, 267] width 75 height 28
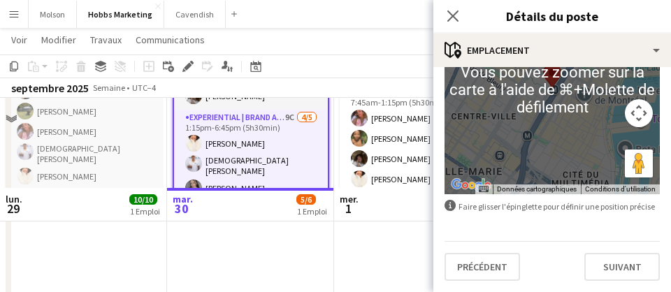
scroll to position [264, 0]
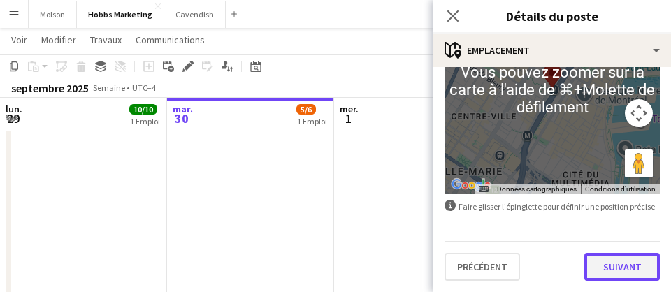
click at [605, 263] on button "Suivant" at bounding box center [621, 267] width 75 height 28
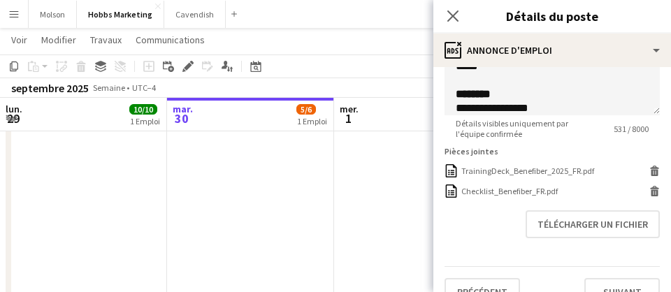
scroll to position [440, 0]
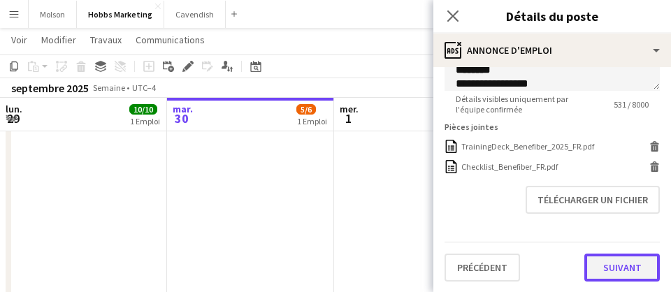
click at [612, 262] on button "Suivant" at bounding box center [621, 268] width 75 height 28
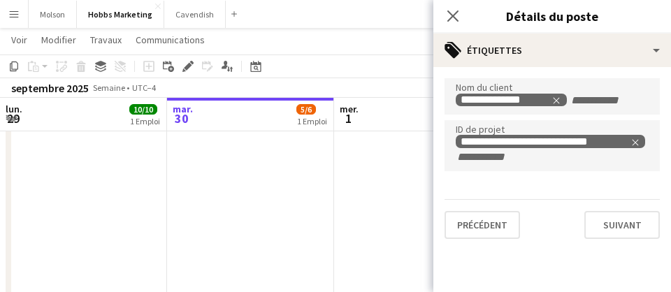
scroll to position [0, 0]
click at [617, 224] on button "Suivant" at bounding box center [621, 225] width 75 height 28
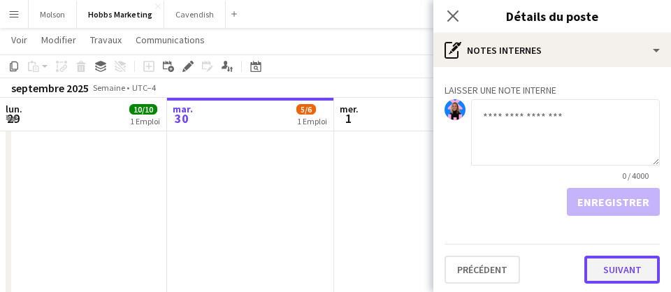
click at [614, 271] on button "Suivant" at bounding box center [621, 270] width 75 height 28
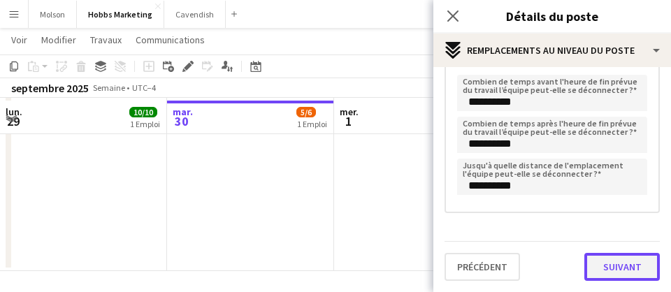
scroll to position [341, 0]
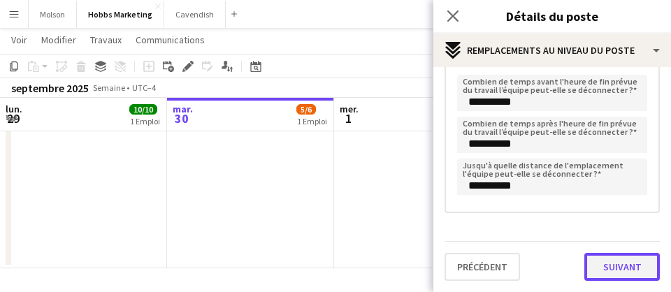
click at [618, 268] on button "Suivant" at bounding box center [621, 267] width 75 height 28
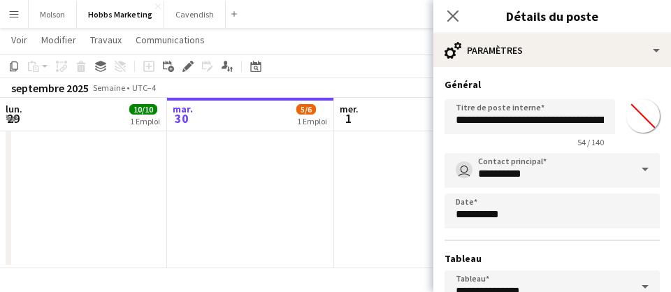
scroll to position [210, 0]
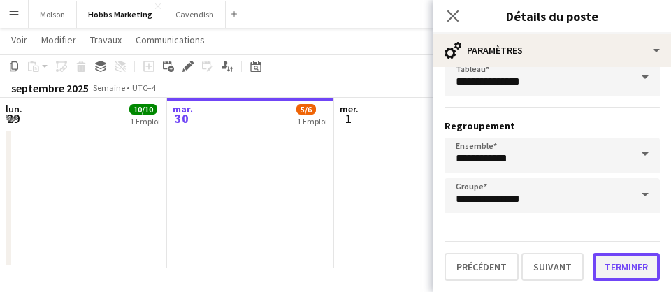
click at [628, 268] on button "Terminer" at bounding box center [626, 267] width 67 height 28
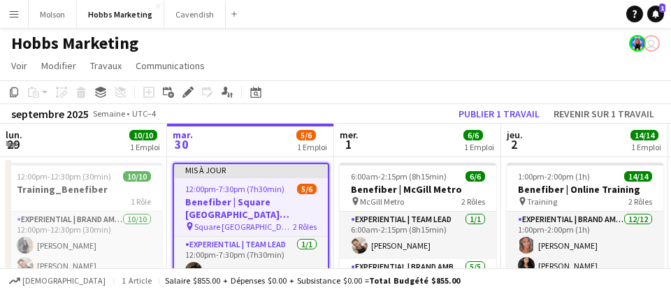
scroll to position [3, 0]
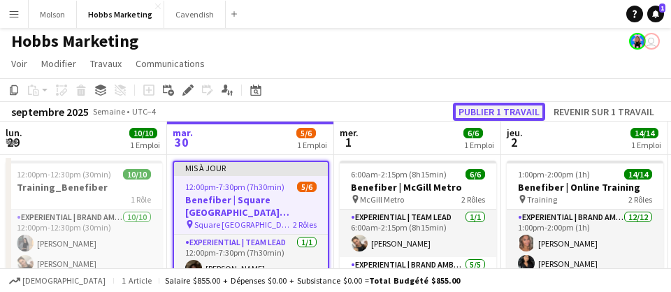
click at [485, 109] on button "Publier 1 travail" at bounding box center [499, 112] width 92 height 18
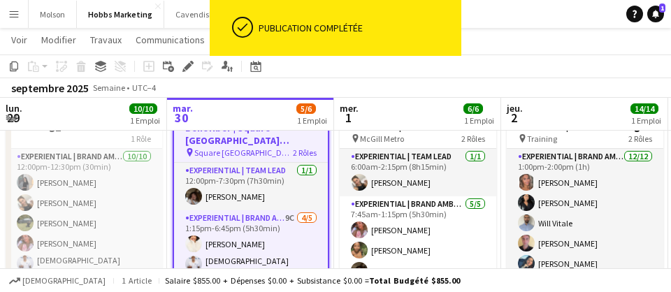
scroll to position [64, 0]
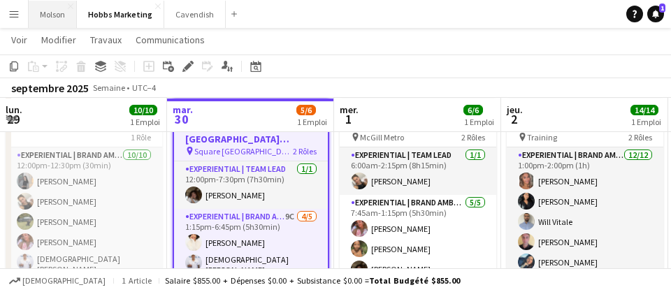
click at [48, 13] on button "Molson Fermer" at bounding box center [53, 14] width 48 height 27
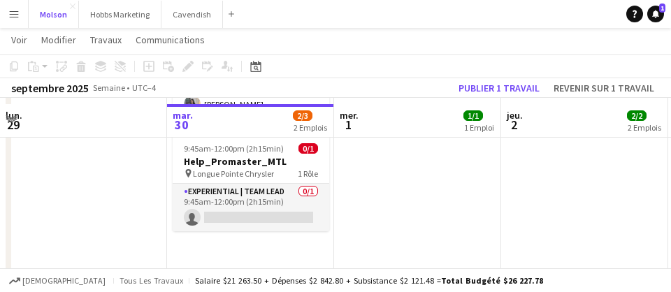
scroll to position [282, 0]
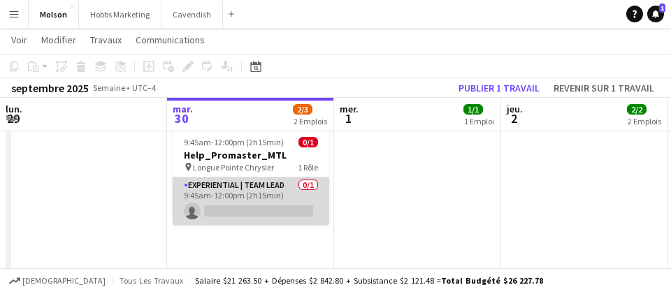
click at [259, 207] on app-card-role "Experiential | Team Lead 0/1 9:45am-12:00pm (2h15min) single-neutral-actions" at bounding box center [251, 202] width 157 height 48
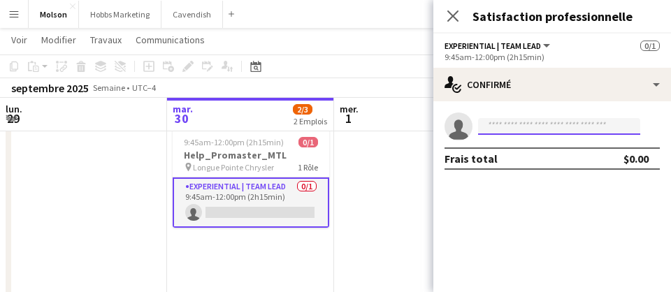
click at [516, 120] on input at bounding box center [559, 126] width 162 height 17
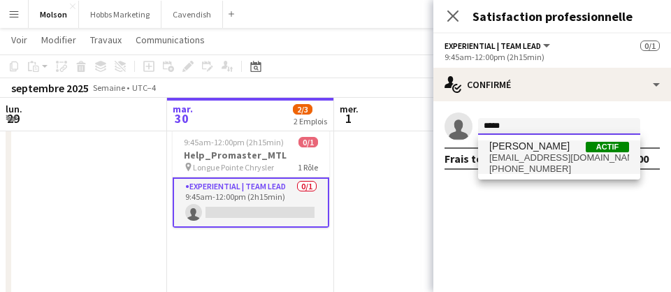
type input "*****"
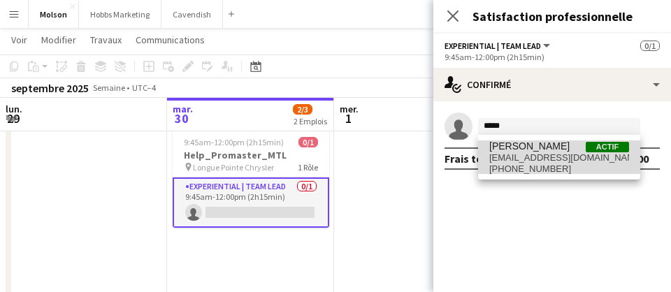
click at [539, 161] on span "[EMAIL_ADDRESS][DOMAIN_NAME]" at bounding box center [559, 157] width 140 height 11
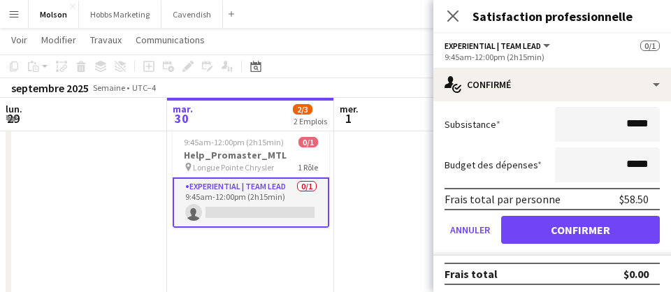
scroll to position [206, 0]
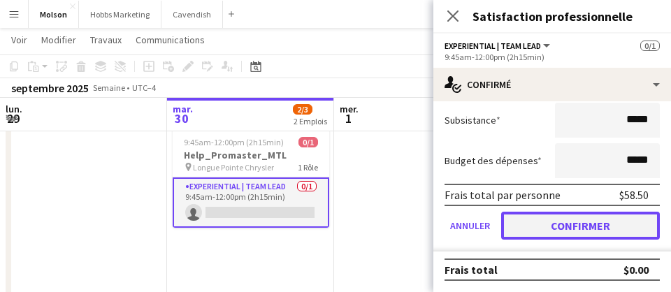
click at [555, 231] on button "Confirmer" at bounding box center [580, 226] width 159 height 28
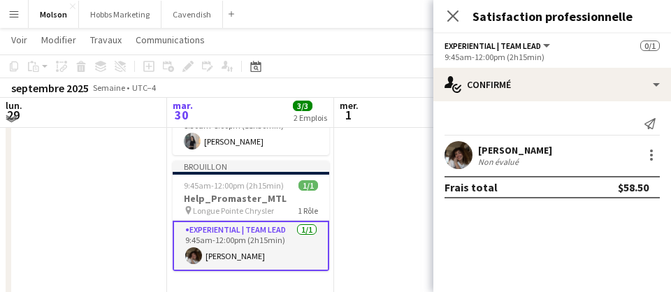
scroll to position [232, 0]
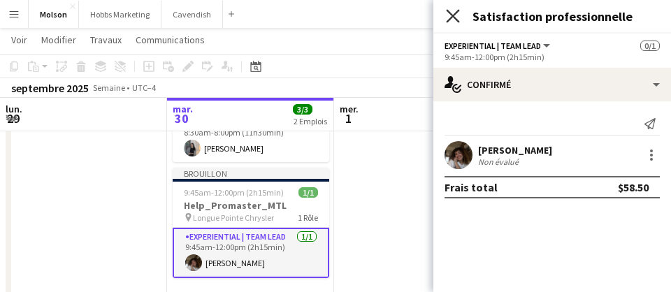
click at [454, 16] on icon at bounding box center [452, 15] width 13 height 13
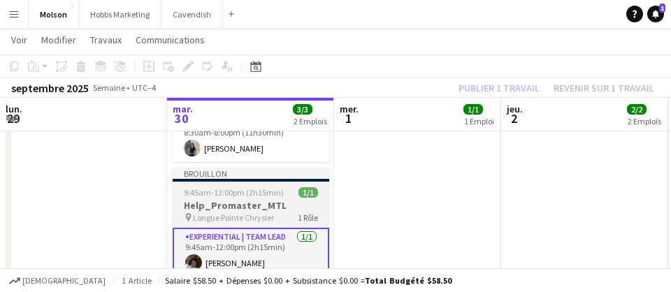
click at [270, 204] on h3 "Help_Promaster_MTL" at bounding box center [251, 205] width 157 height 13
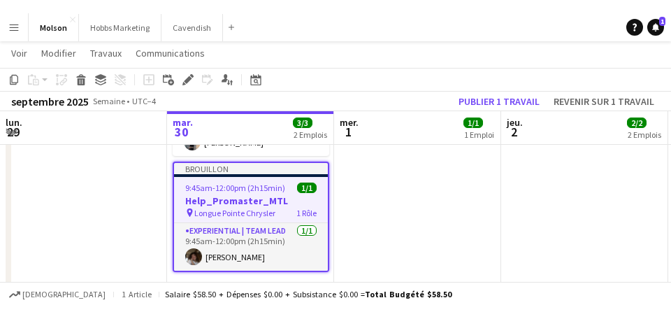
scroll to position [259, 0]
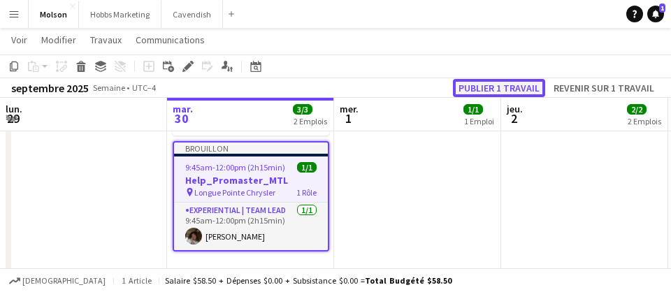
click at [477, 87] on button "Publier 1 travail" at bounding box center [499, 88] width 92 height 18
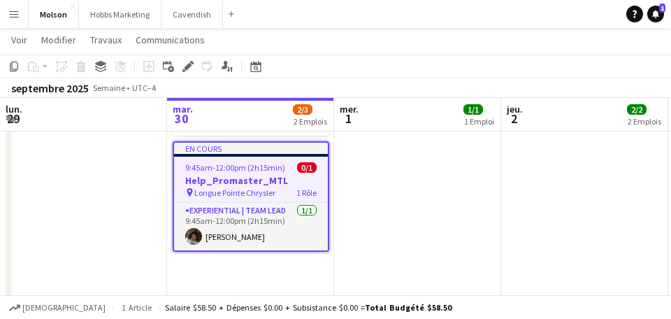
scroll to position [0, 333]
click at [21, 34] on span "Voir" at bounding box center [19, 40] width 16 height 13
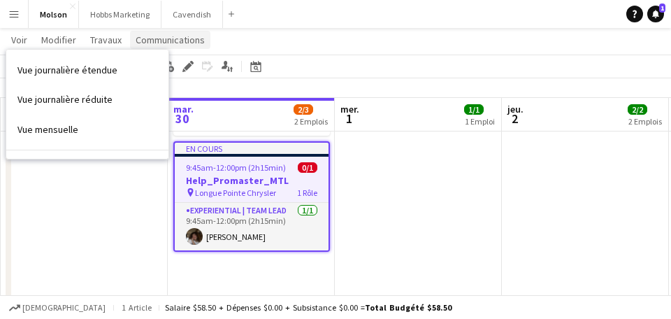
click at [161, 34] on span "Communications" at bounding box center [170, 40] width 69 height 13
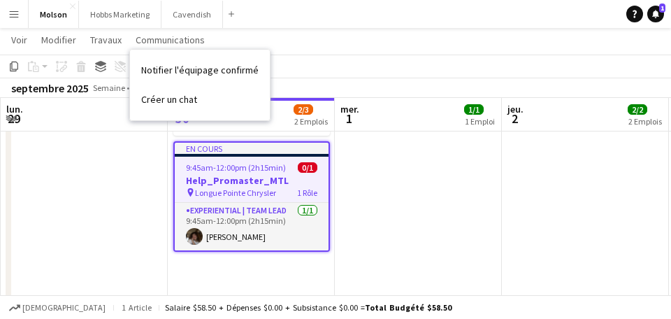
click at [12, 13] on app-icon "Menu" at bounding box center [13, 13] width 11 height 11
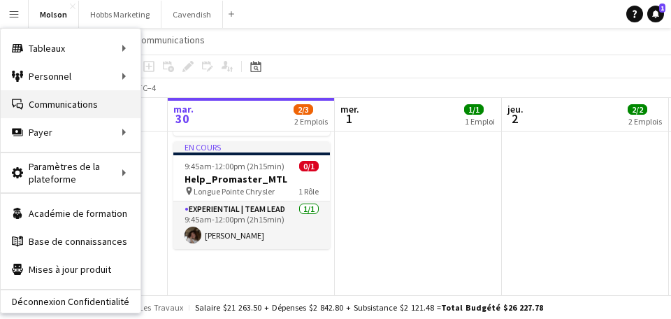
click at [68, 104] on link "Communications Communications" at bounding box center [71, 104] width 140 height 28
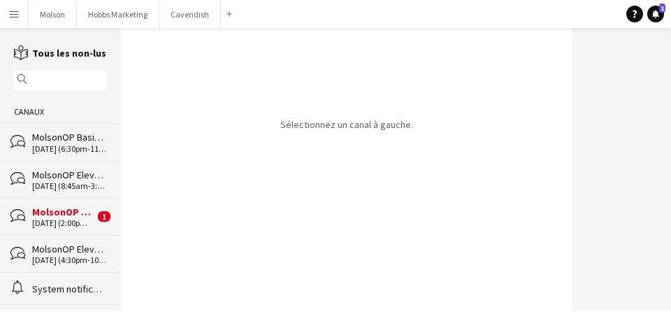
click at [71, 215] on div "MolsonOP Basic | Heineken Silver (Kitchener, [GEOGRAPHIC_DATA])" at bounding box center [63, 211] width 62 height 13
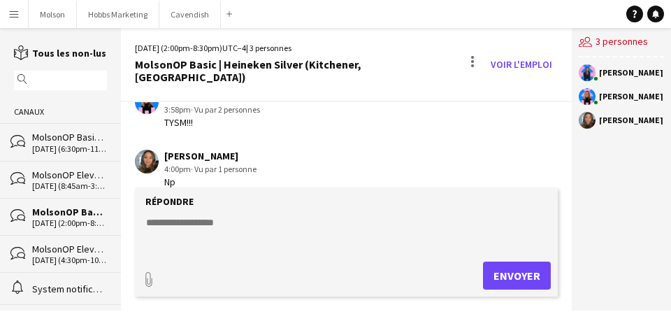
scroll to position [1710, 0]
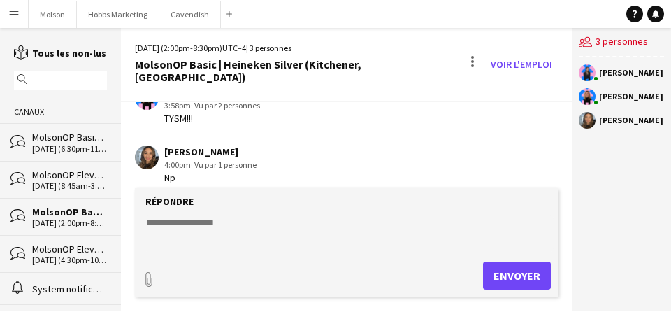
click at [73, 189] on div "[DATE] (8:45am-3:30pm)" at bounding box center [69, 186] width 75 height 10
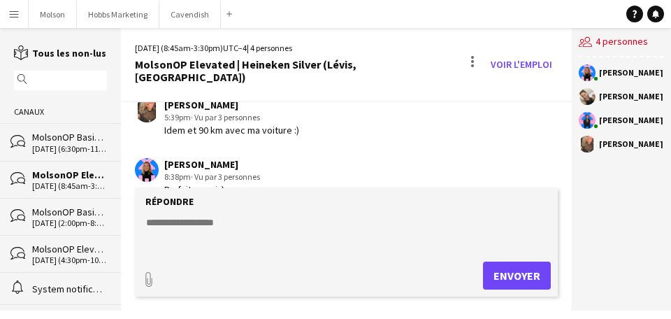
click at [76, 147] on div "[DATE] (6:30pm-11:30pm)" at bounding box center [69, 149] width 75 height 10
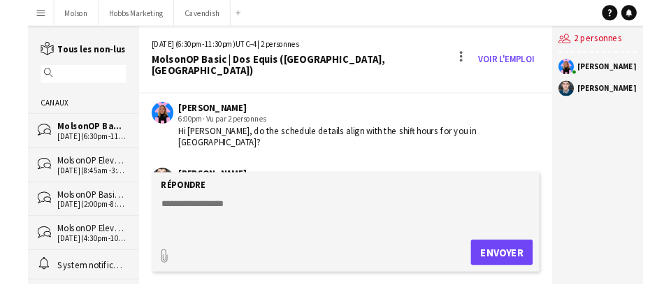
scroll to position [65, 0]
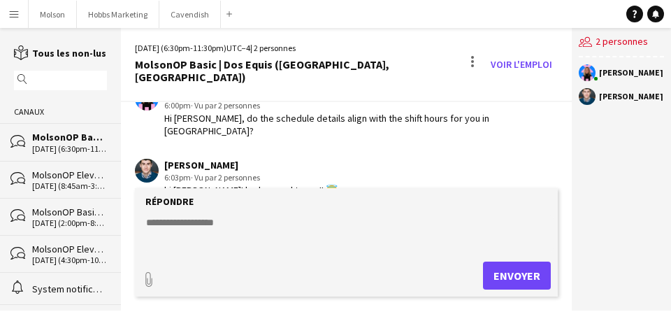
click at [181, 226] on textarea at bounding box center [350, 233] width 410 height 36
click at [246, 223] on textarea "**********" at bounding box center [350, 233] width 410 height 36
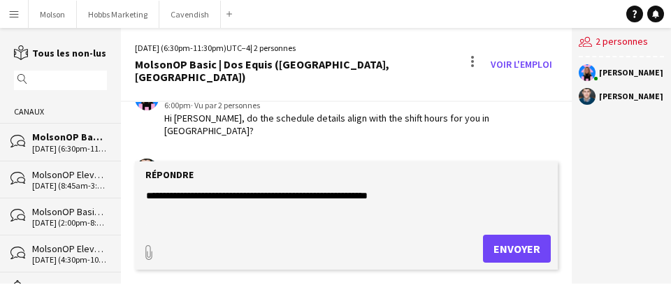
click at [404, 194] on textarea "**********" at bounding box center [350, 207] width 410 height 36
type textarea "**********"
click at [518, 252] on button "Envoyer" at bounding box center [517, 249] width 68 height 28
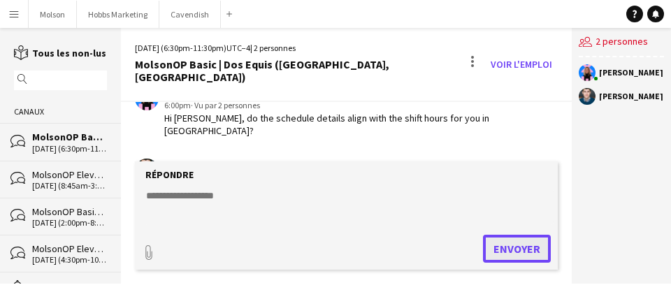
scroll to position [178, 0]
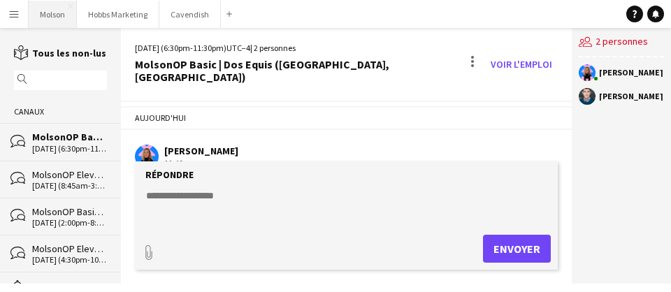
click at [56, 16] on button "Molson Fermer" at bounding box center [53, 14] width 48 height 27
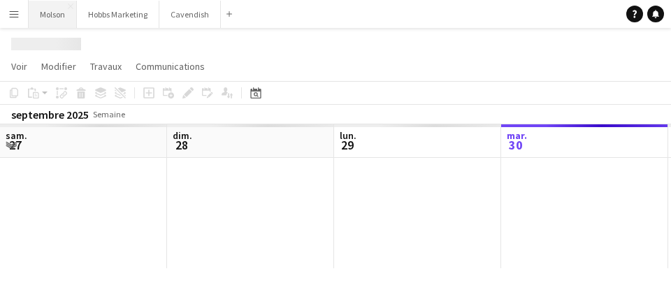
scroll to position [0, 334]
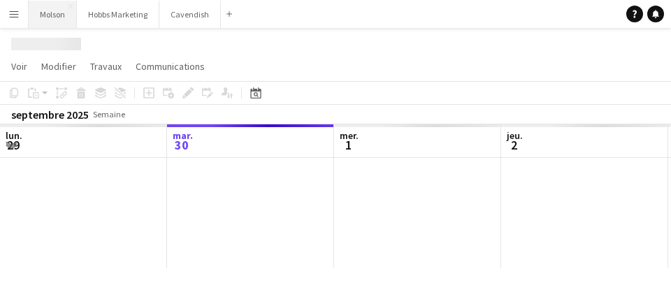
click at [48, 15] on button "Molson Fermer" at bounding box center [53, 14] width 48 height 27
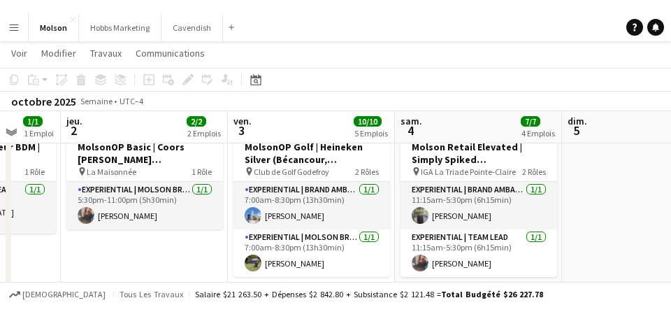
scroll to position [122, 0]
